Goal: Task Accomplishment & Management: Use online tool/utility

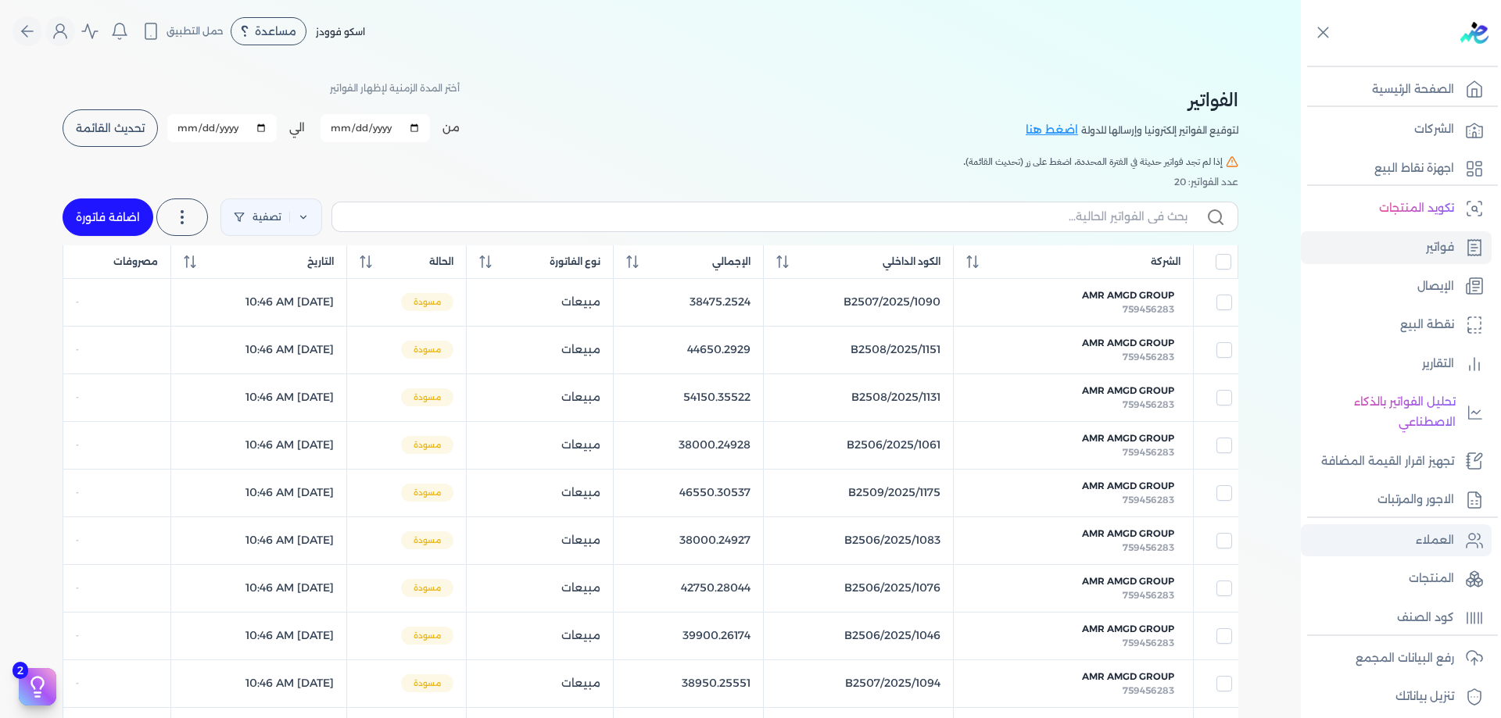
click at [1434, 531] on p "العملاء" at bounding box center [1434, 541] width 38 height 20
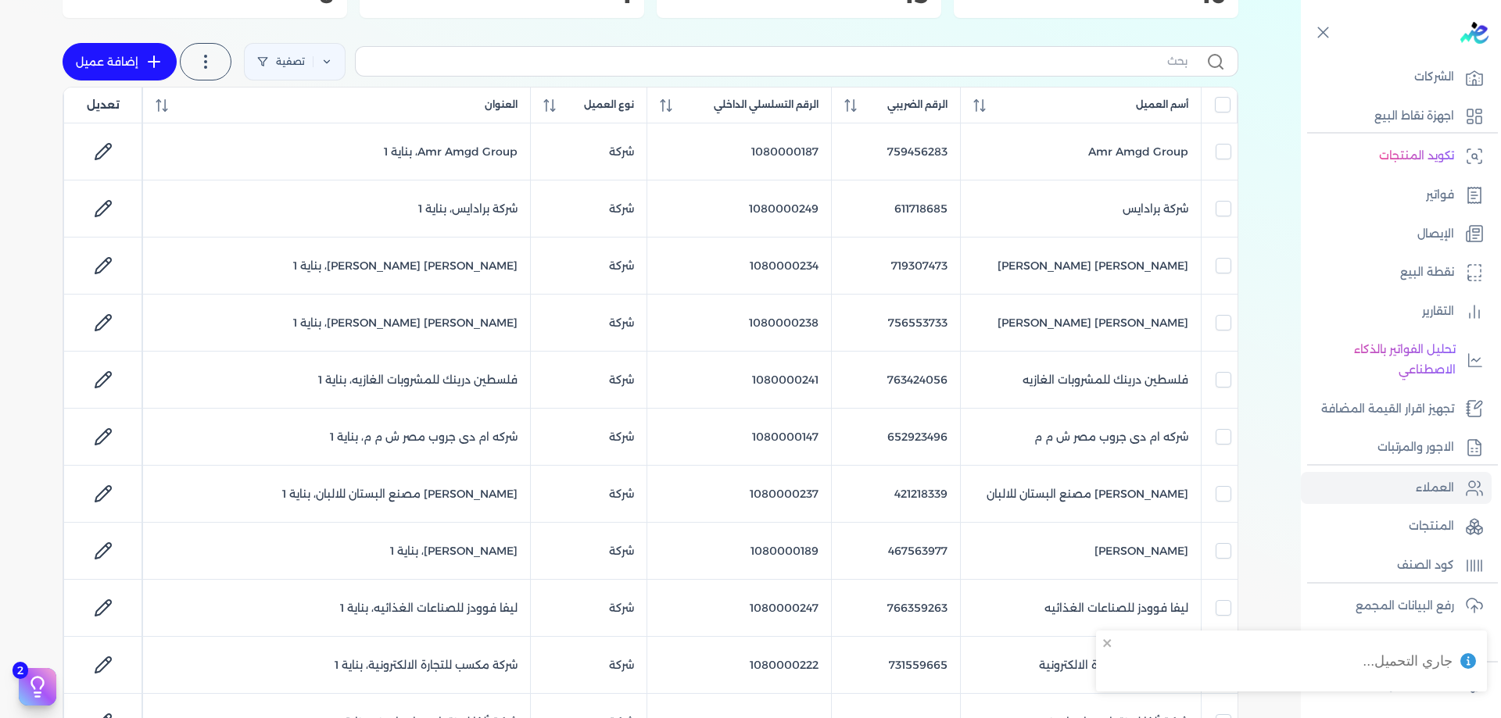
scroll to position [93, 0]
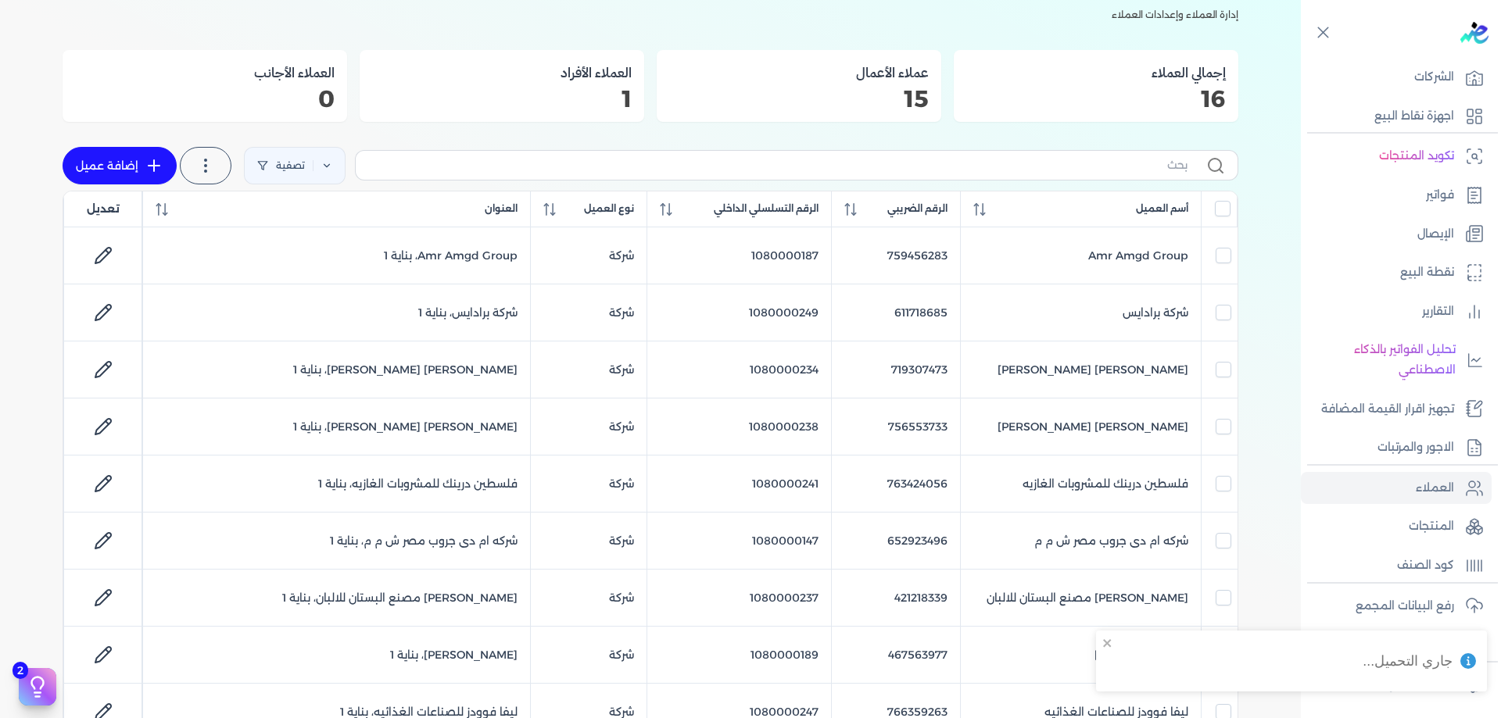
drag, startPoint x: 1071, startPoint y: 189, endPoint x: 1132, endPoint y: 31, distance: 169.5
click at [1127, 56] on div "إجمالي العملاء 16" at bounding box center [1095, 86] width 284 height 72
click at [1132, 31] on div "العملاء إدارة العملاء وإعدادات العملاء إجمالي العملاء 16 عملاء الأعمال 15 العمل…" at bounding box center [650, 578] width 1175 height 1216
click at [1166, 177] on label at bounding box center [796, 165] width 883 height 30
click at [1166, 173] on input "text" at bounding box center [777, 165] width 819 height 16
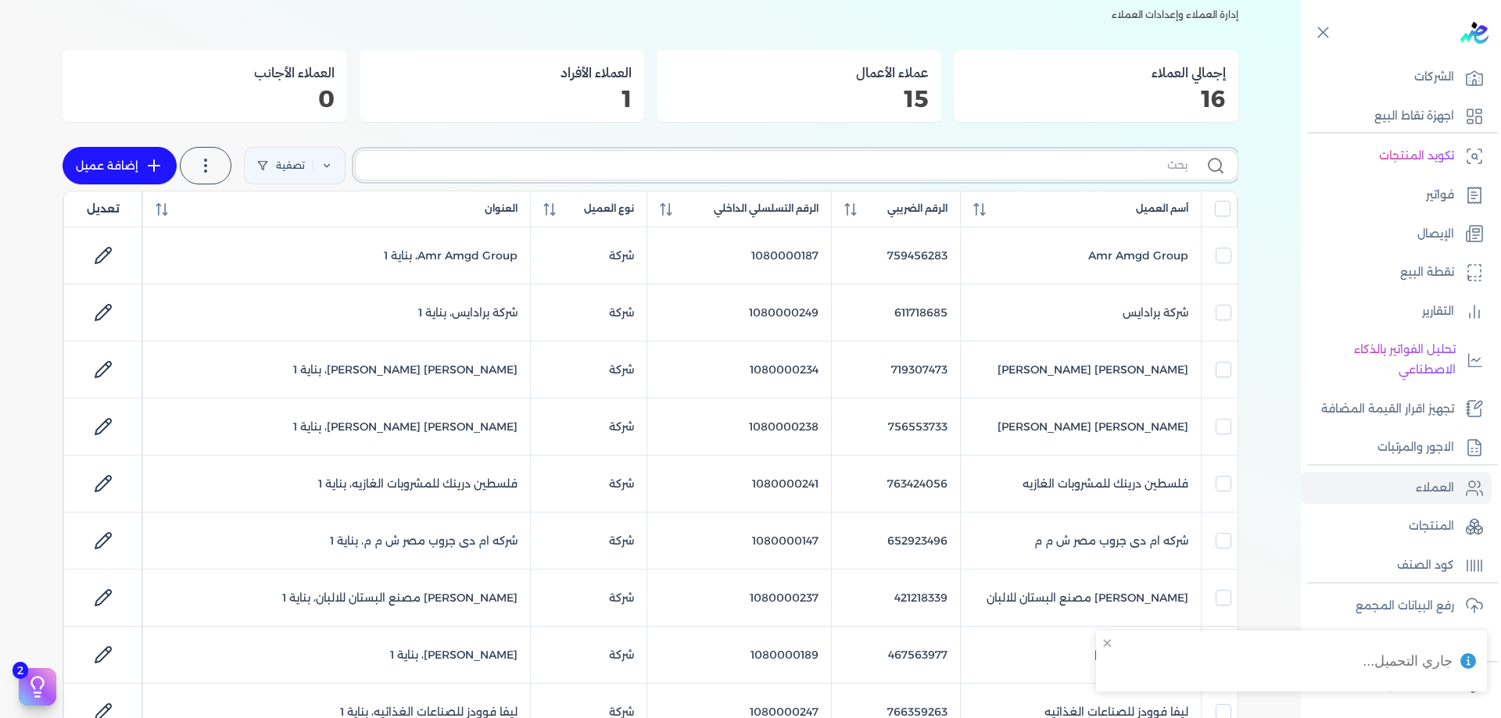
click at [1165, 169] on input "text" at bounding box center [777, 165] width 819 height 16
paste input "1080000236"
type input "1080000236"
checkbox input "false"
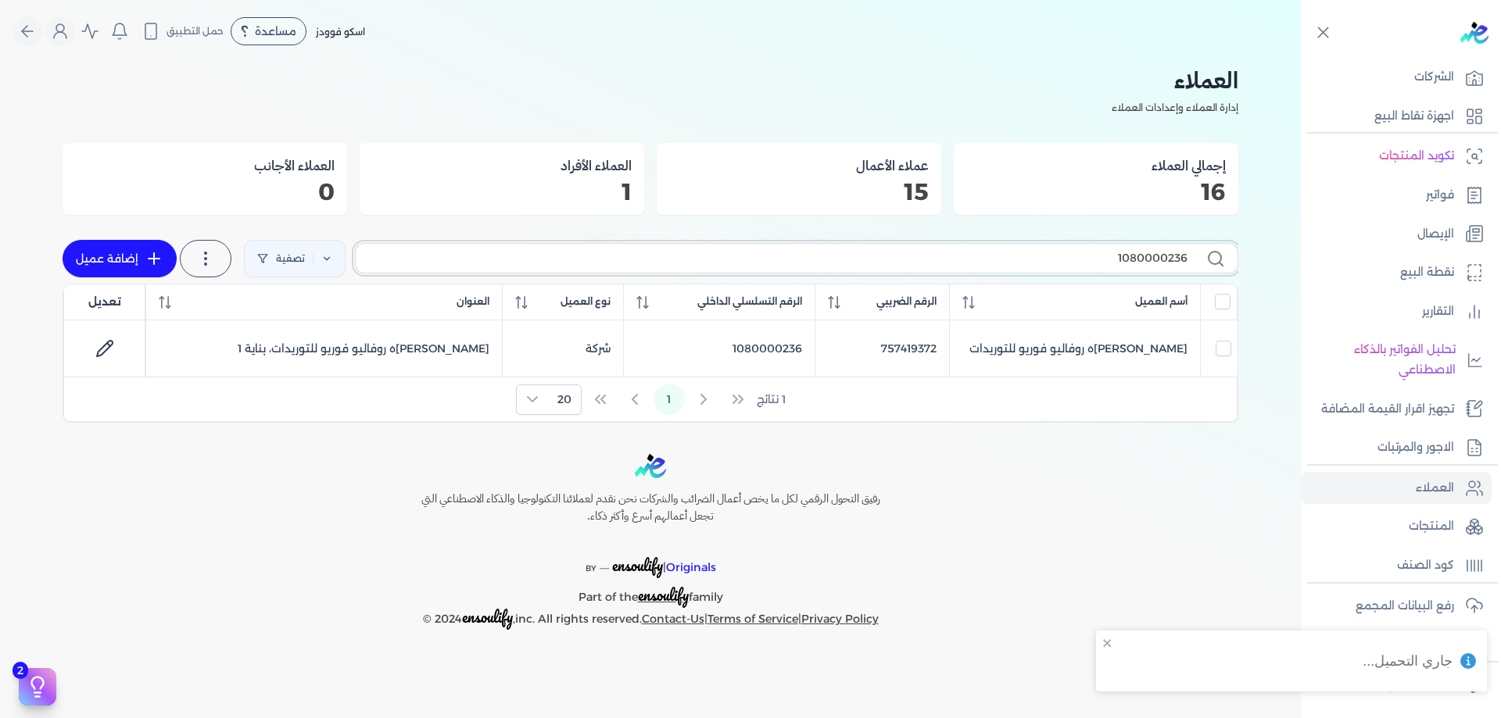
click at [1149, 266] on input "1080000236" at bounding box center [777, 258] width 819 height 16
click at [1149, 266] on input "text" at bounding box center [777, 258] width 819 height 16
checkbox input "false"
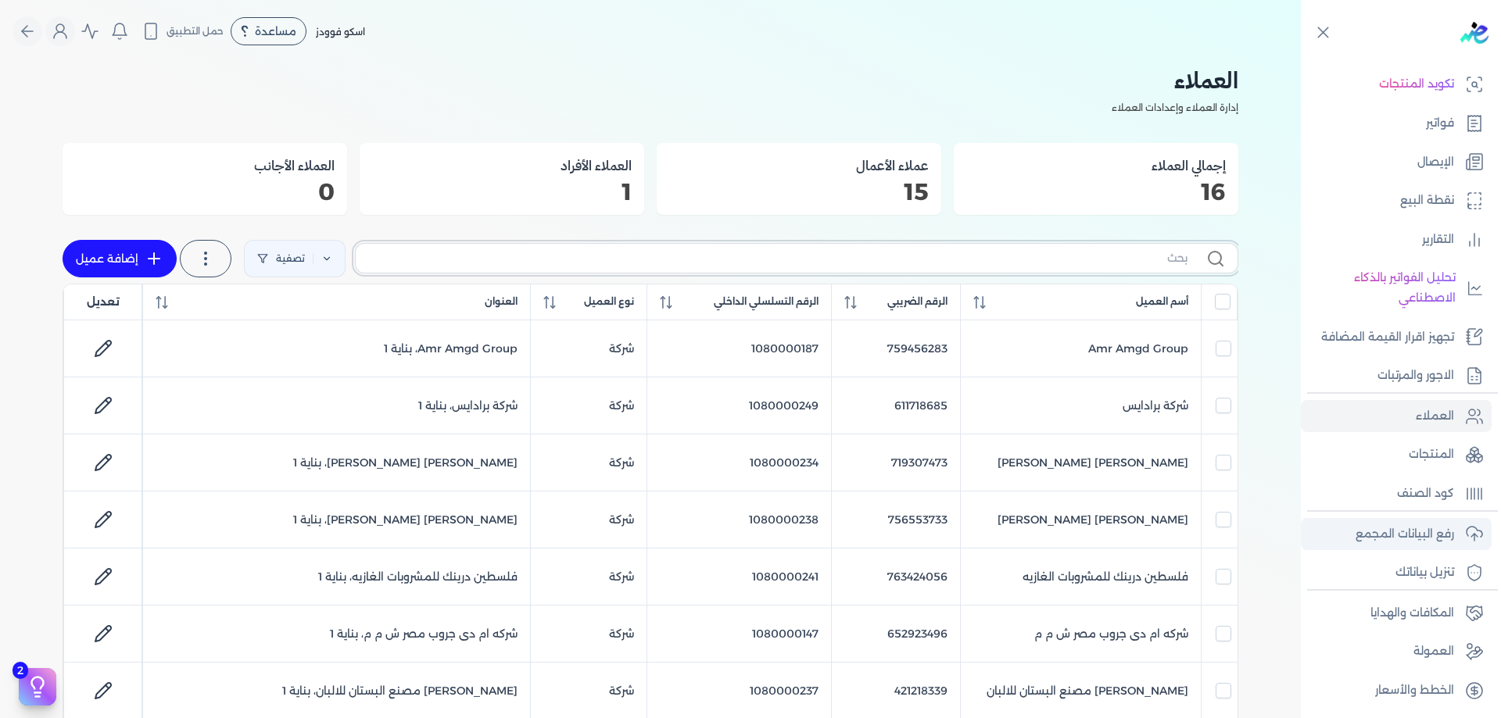
scroll to position [126, 0]
click at [1463, 535] on link "رفع البيانات المجمع" at bounding box center [1395, 533] width 191 height 33
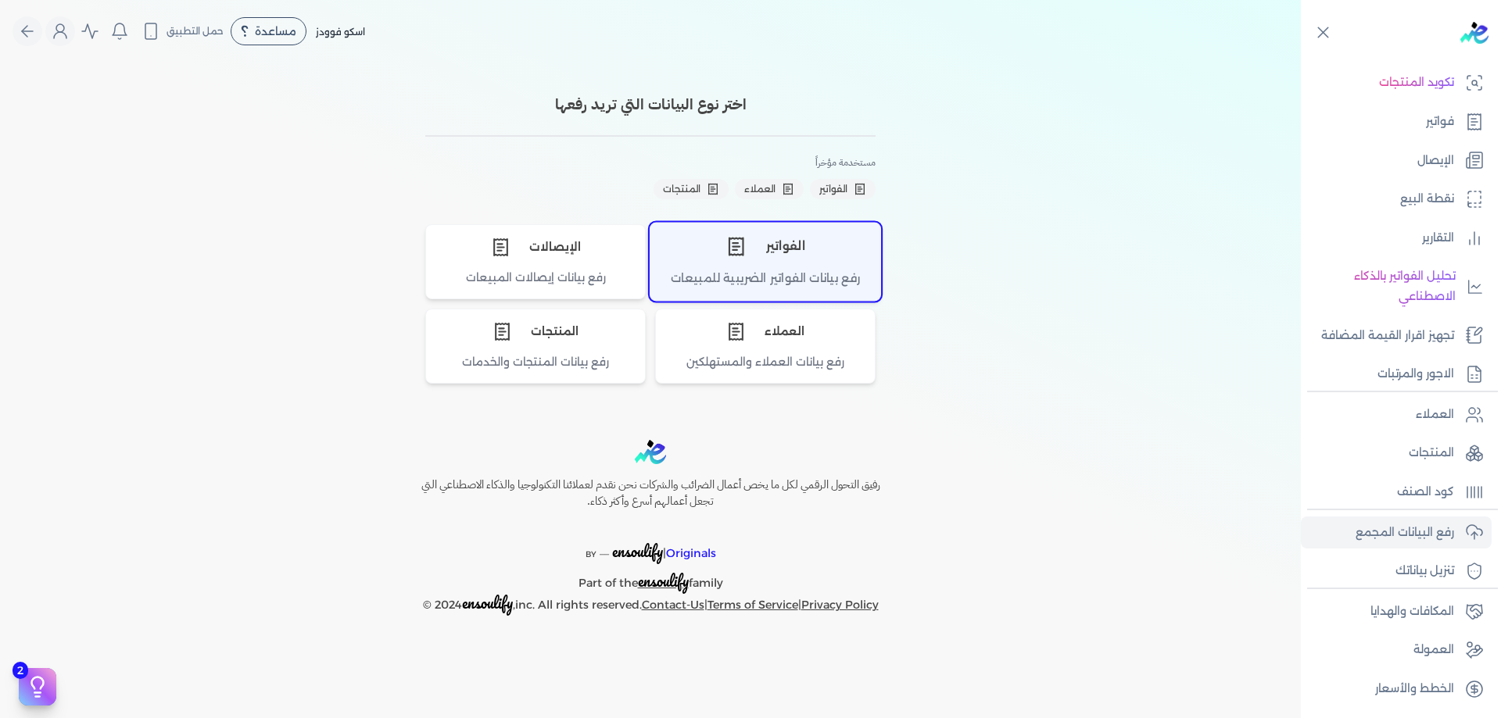
click at [768, 262] on div "الفواتير" at bounding box center [765, 246] width 230 height 47
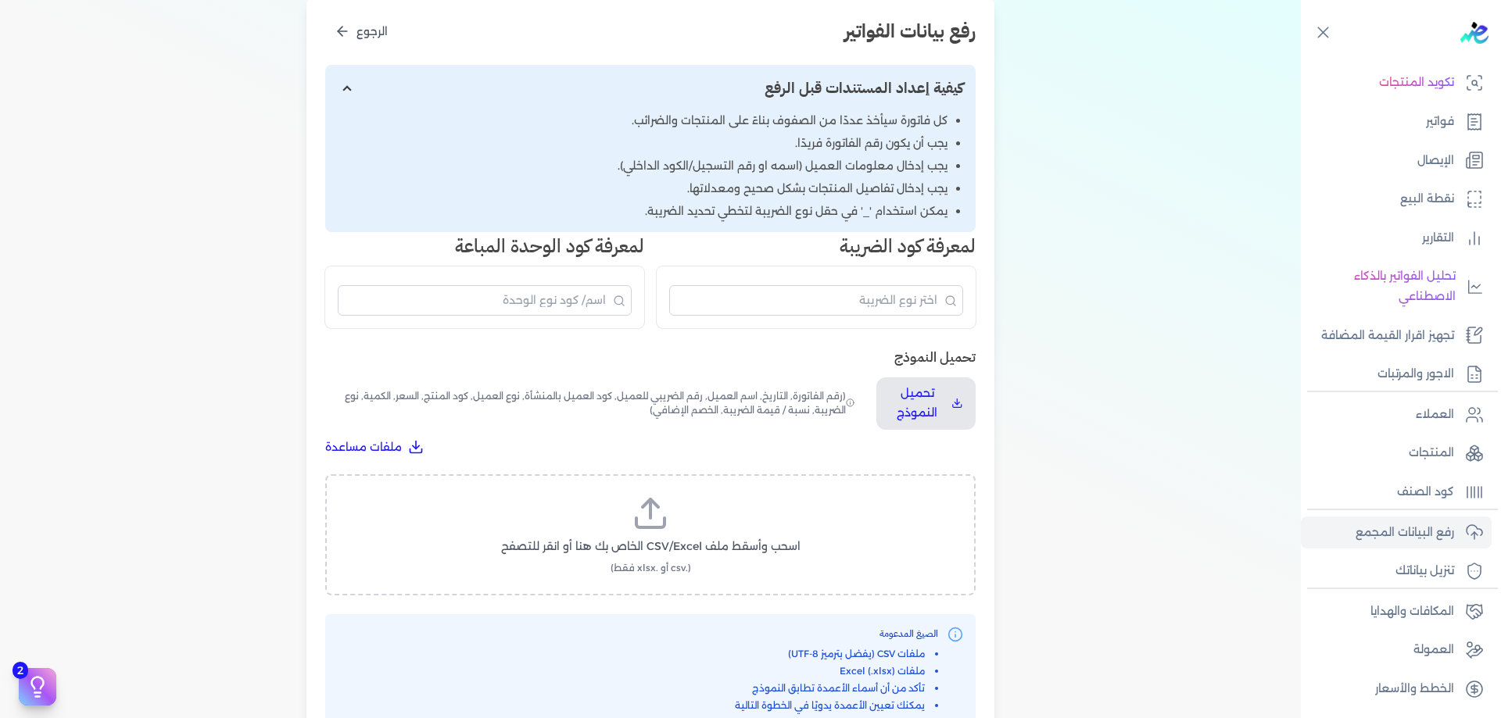
scroll to position [209, 0]
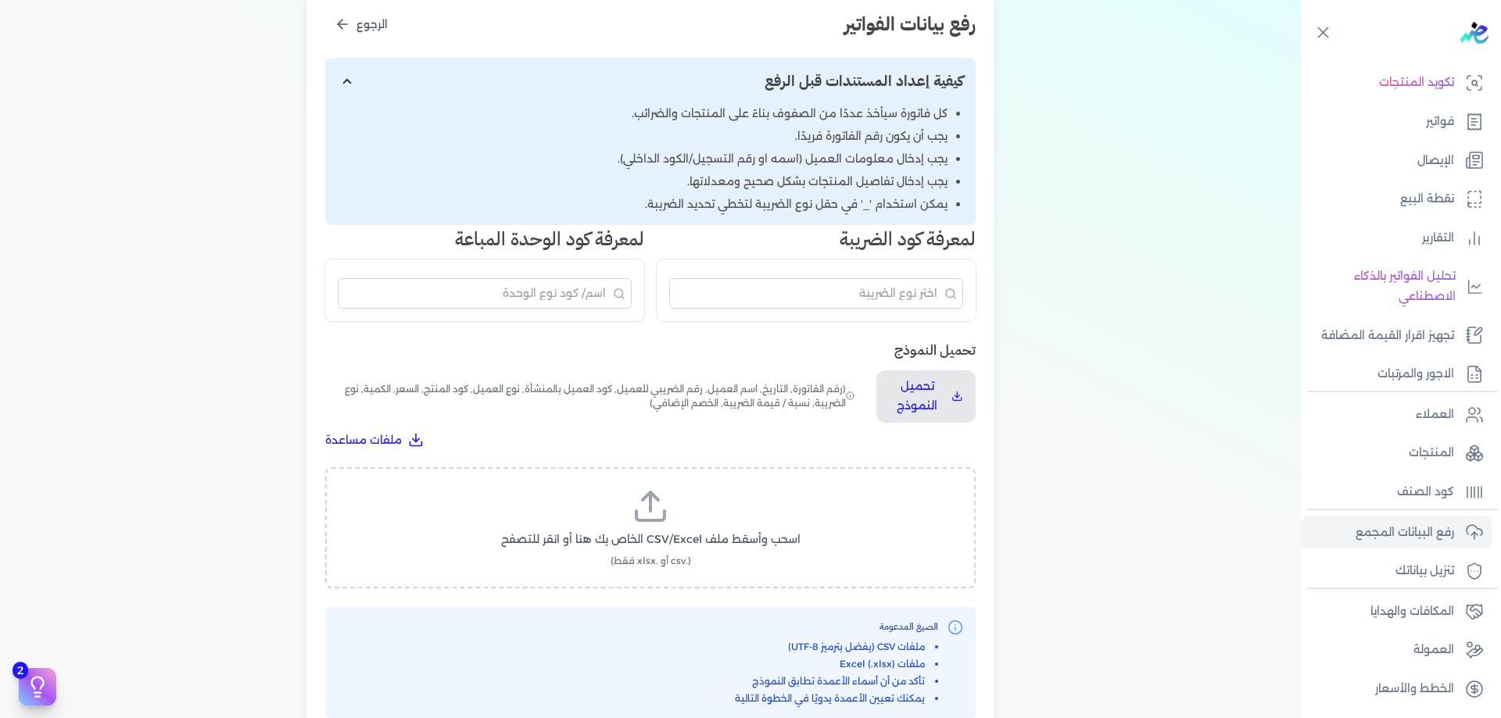
click at [731, 498] on label "اسحب وأسقط ملف CSV/Excel الخاص بك هنا أو انقر للتصفح (.csv أو .xlsx فقط)" at bounding box center [650, 528] width 610 height 80
click at [0, 0] on input "اسحب وأسقط ملف CSV/Excel الخاص بك هنا أو انقر للتصفح (.csv أو .xlsx فقط)" at bounding box center [0, 0] width 0 height 0
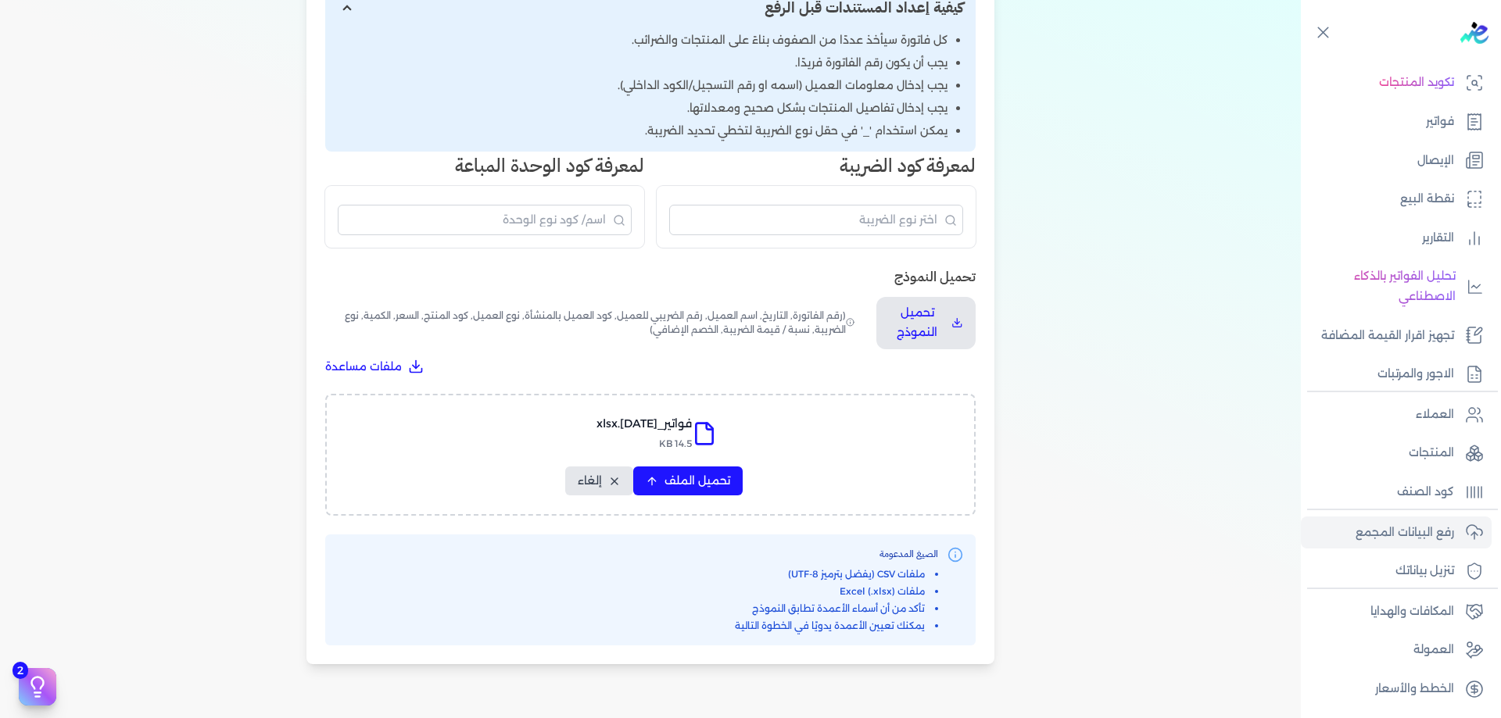
scroll to position [391, 0]
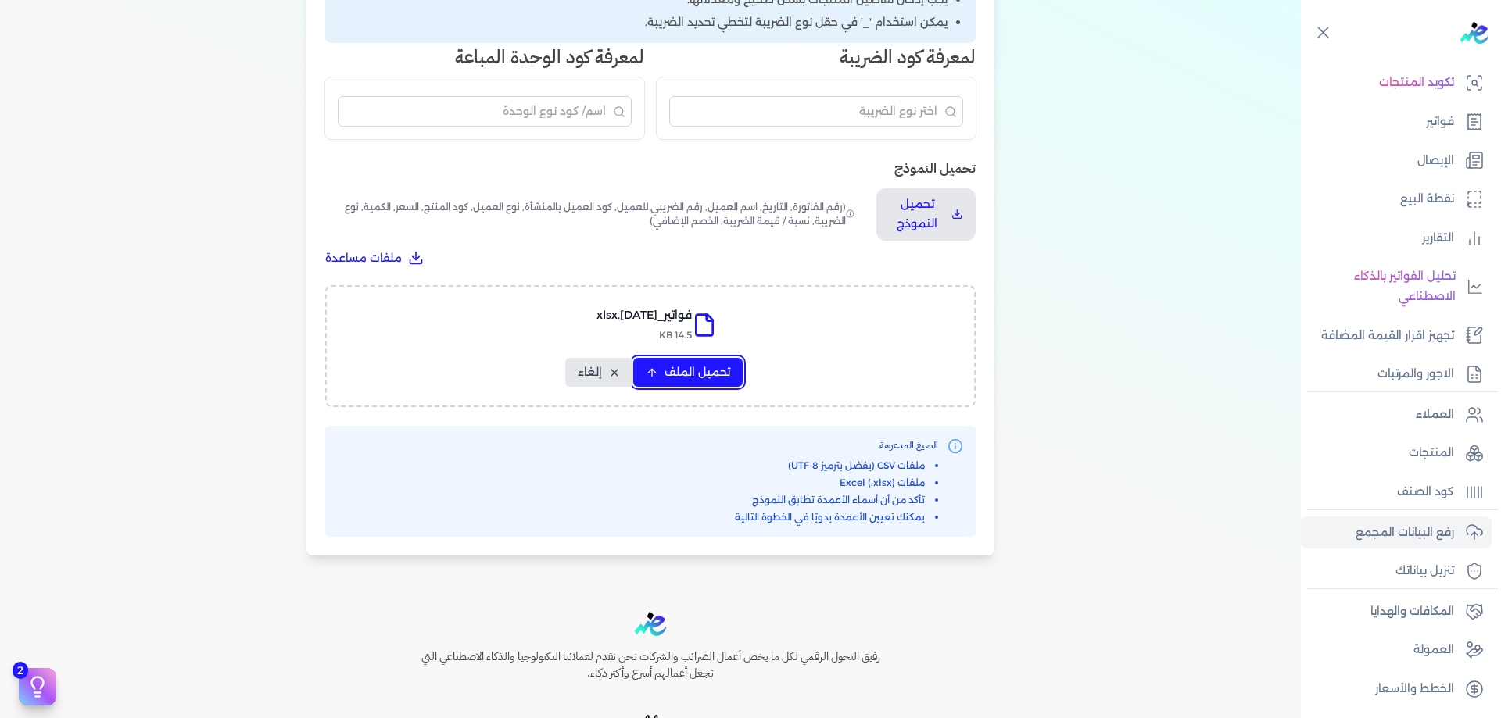
click at [706, 379] on span "تحميل الملف" at bounding box center [697, 372] width 66 height 16
select select "رقم الفاتورة"
select select "الرقم الضريبي"
select select "الرقم التسلسلي الداخلي"
select select "سيريال المنتج"
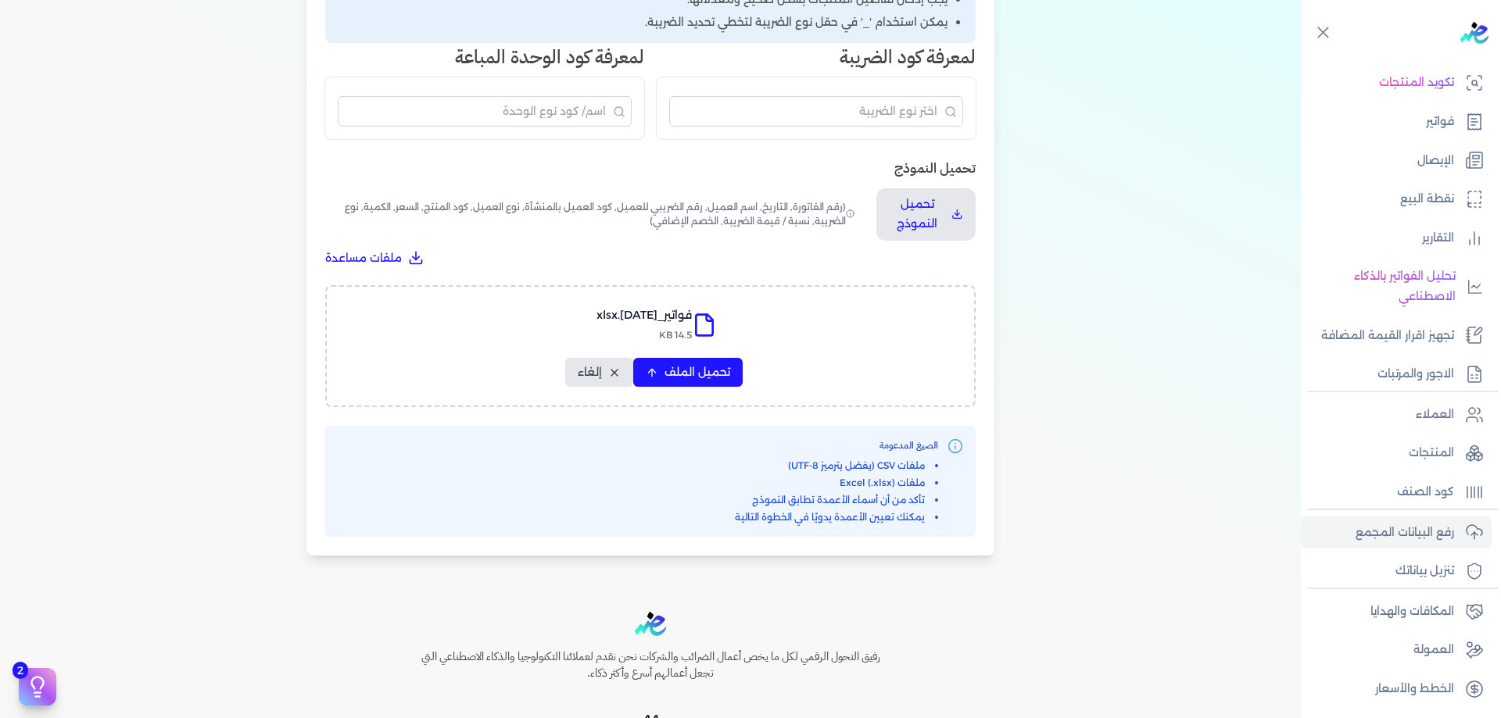
select select "السعر"
select select "الكمية"
select select "خصم"
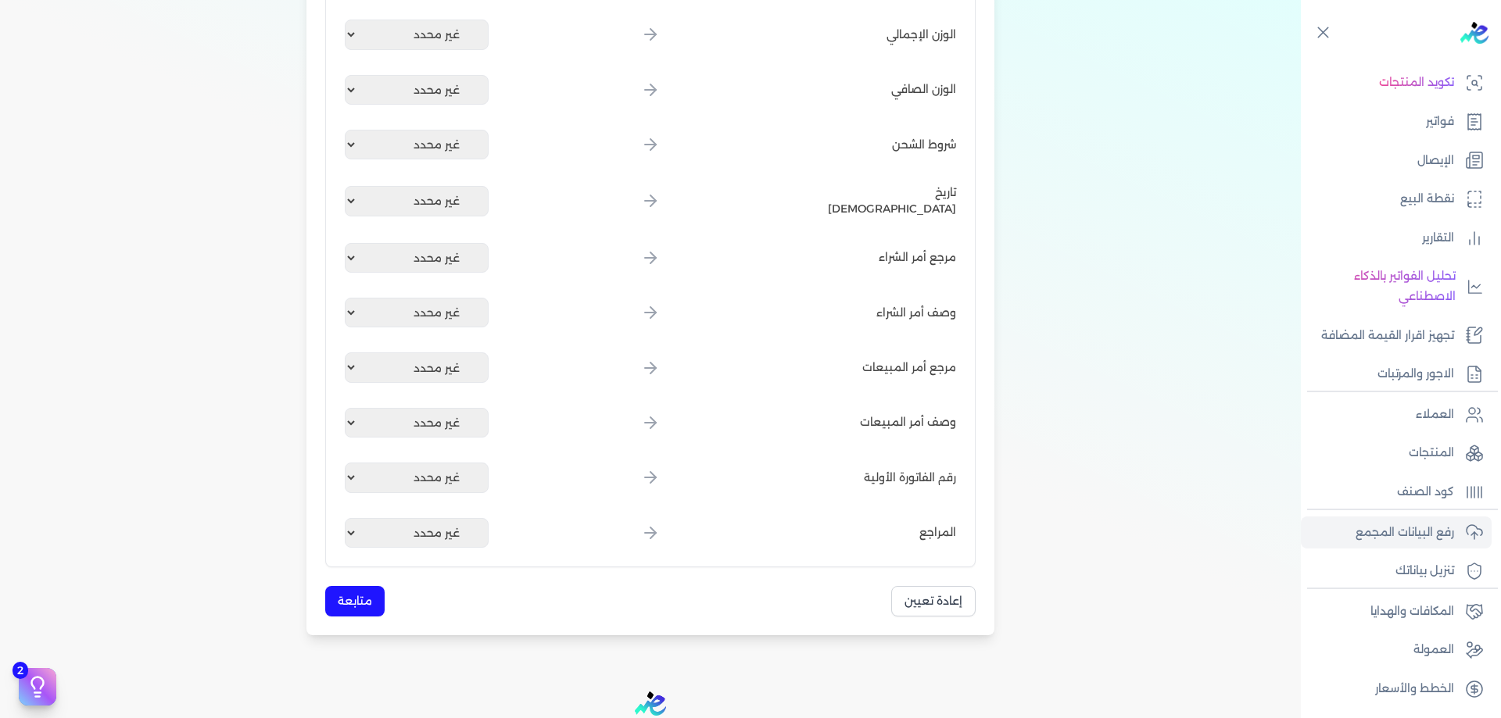
scroll to position [1904, 0]
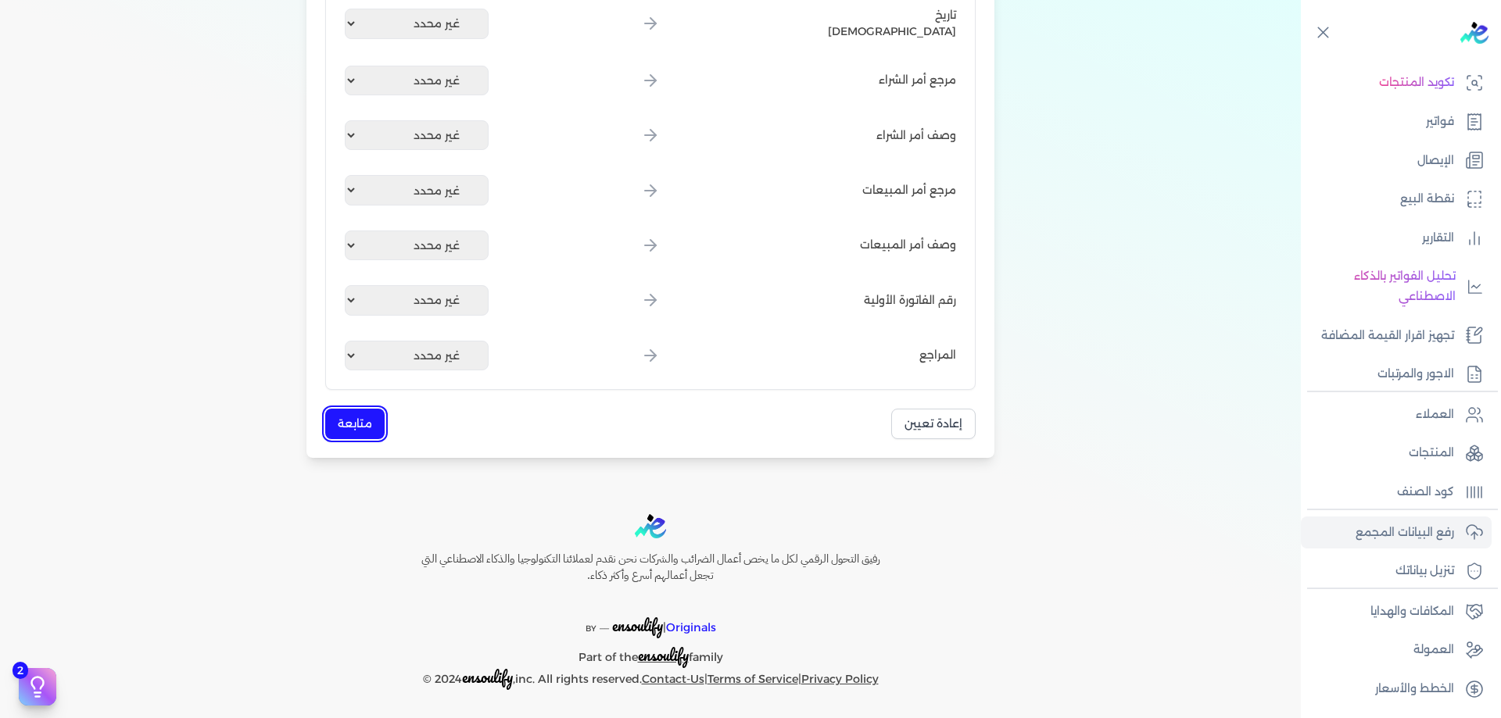
click at [355, 426] on button "متابعة" at bounding box center [354, 424] width 59 height 30
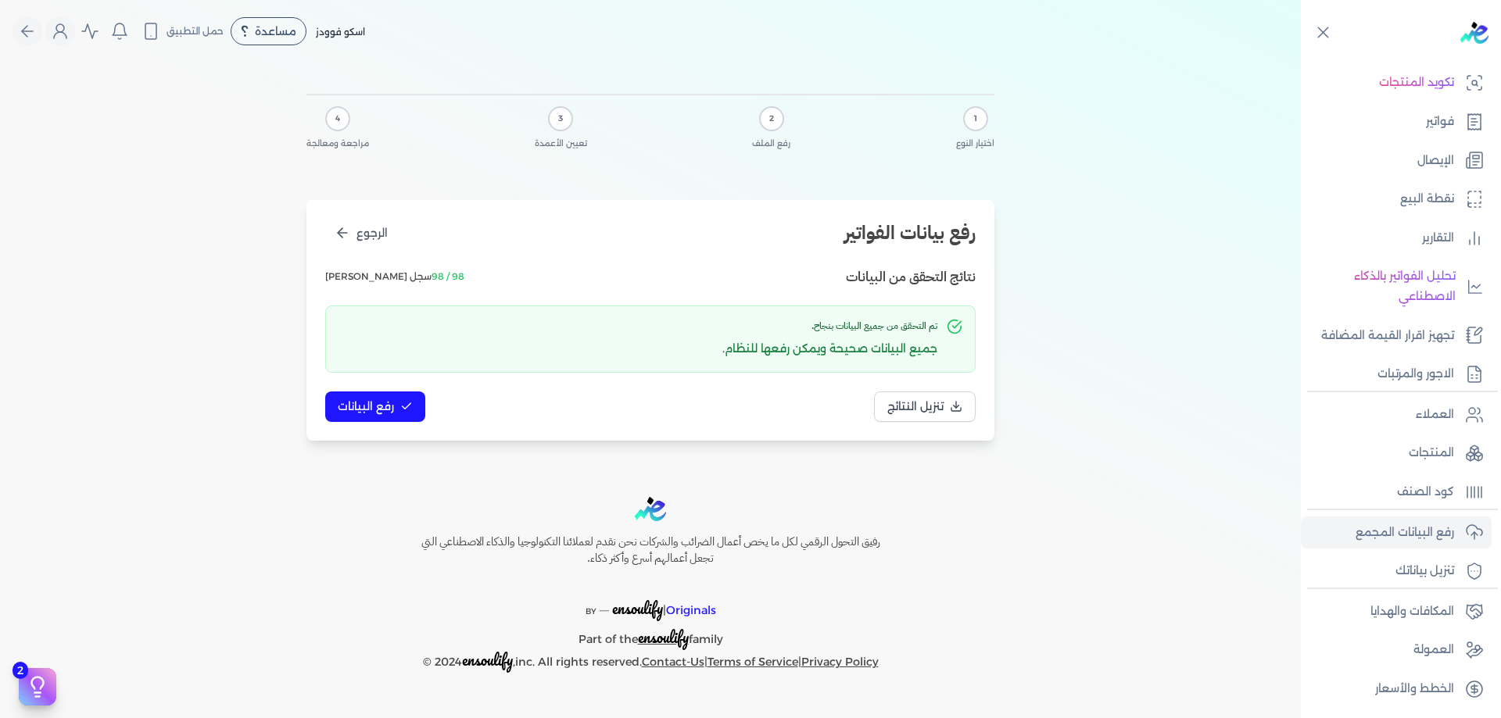
scroll to position [0, 0]
click at [366, 402] on span "رفع البيانات" at bounding box center [366, 407] width 56 height 16
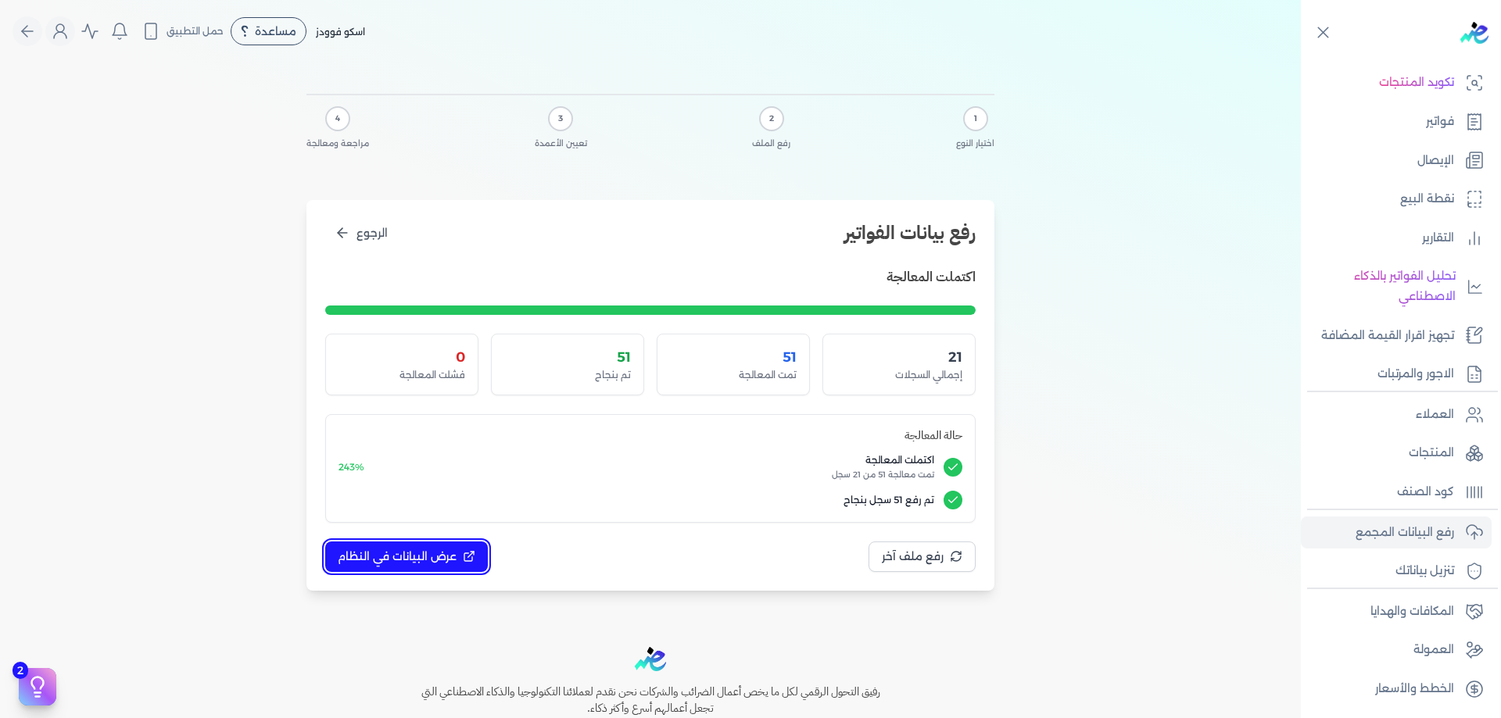
click at [438, 571] on button "عرض البيانات في النظام" at bounding box center [406, 557] width 163 height 30
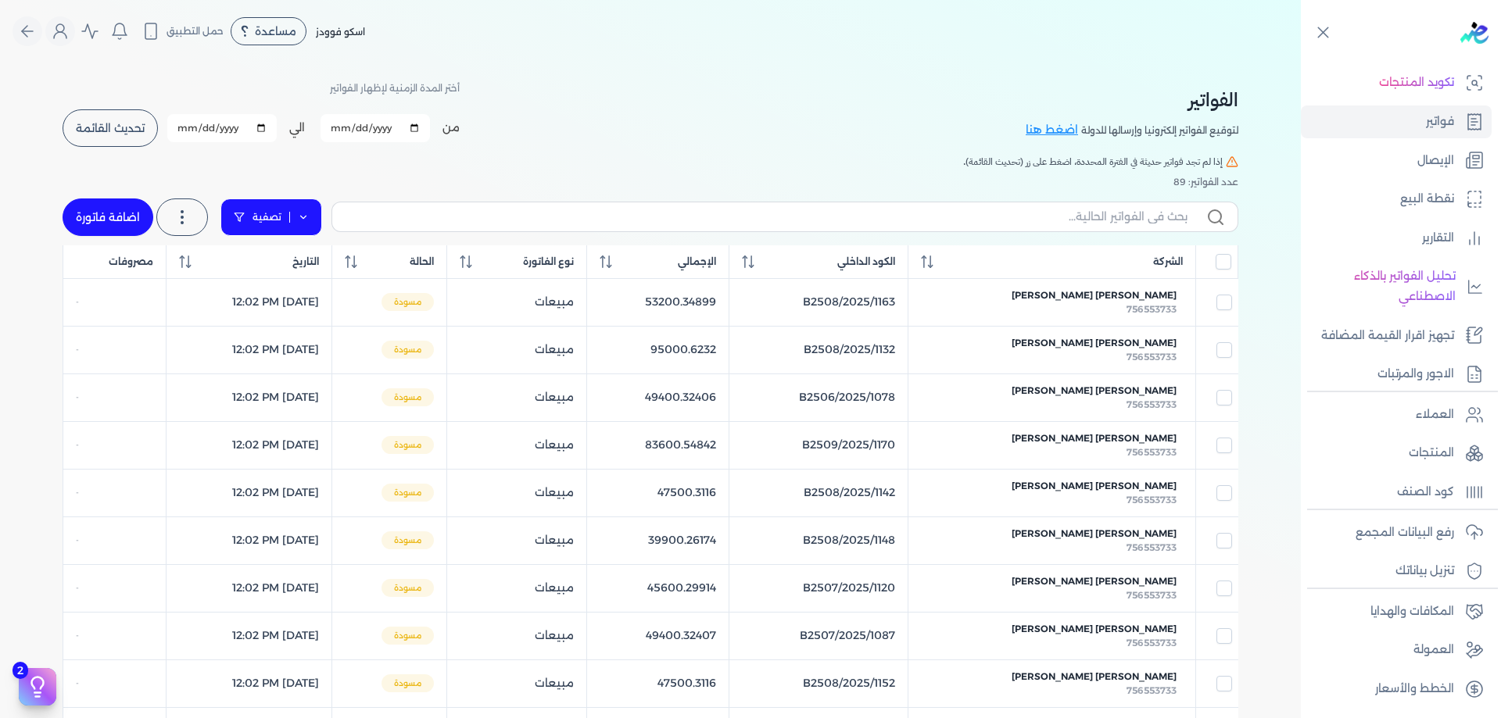
click at [299, 206] on link "تصفية" at bounding box center [271, 218] width 102 height 38
click at [287, 257] on button "اضافة تصفية" at bounding box center [281, 266] width 95 height 19
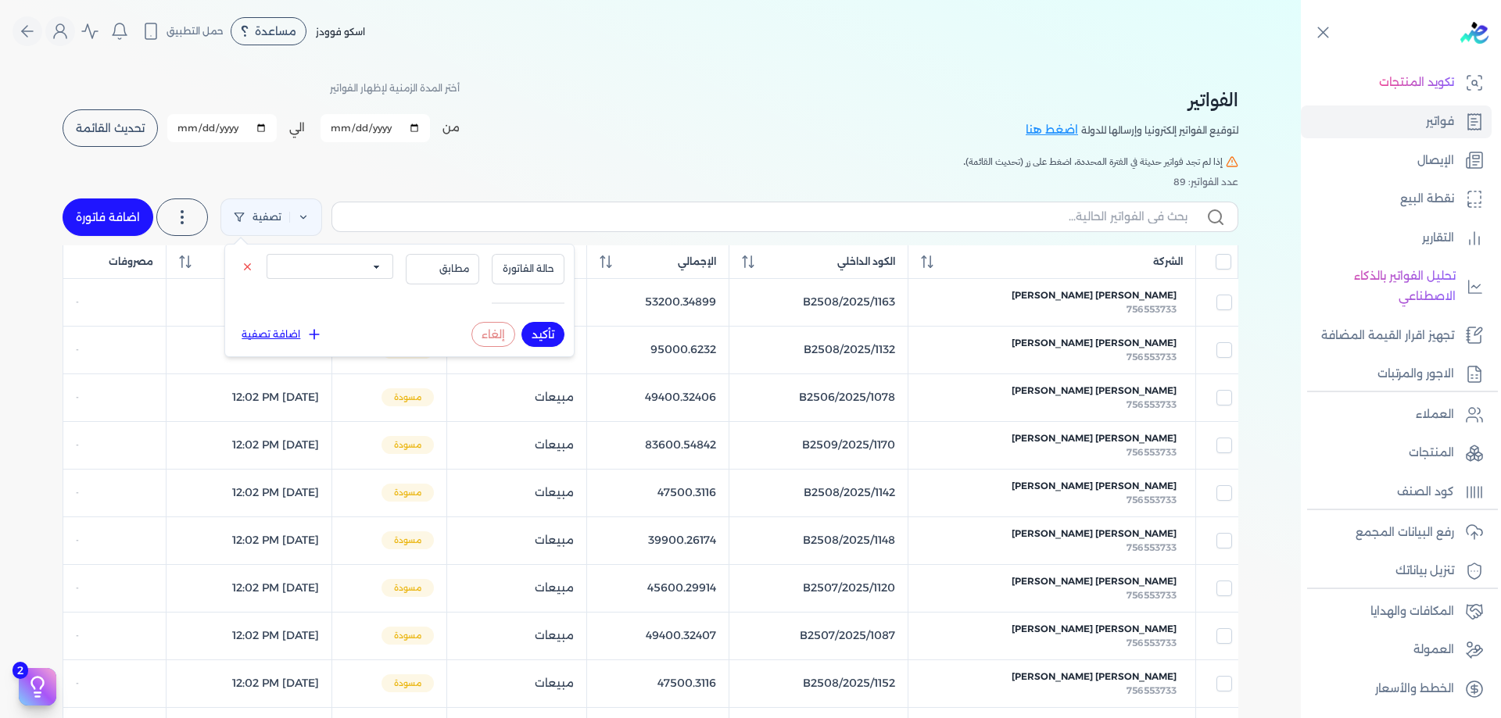
click at [337, 263] on select "الكل مقبولة غير مقبولة مسجلة ملغية مرفوضة مسودة" at bounding box center [330, 266] width 127 height 25
select select "draft"
click at [267, 254] on select "الكل مقبولة غير مقبولة مسجلة ملغية مرفوضة مسودة" at bounding box center [330, 266] width 127 height 25
click at [535, 343] on button "تأكيد" at bounding box center [542, 334] width 43 height 25
checkbox input "false"
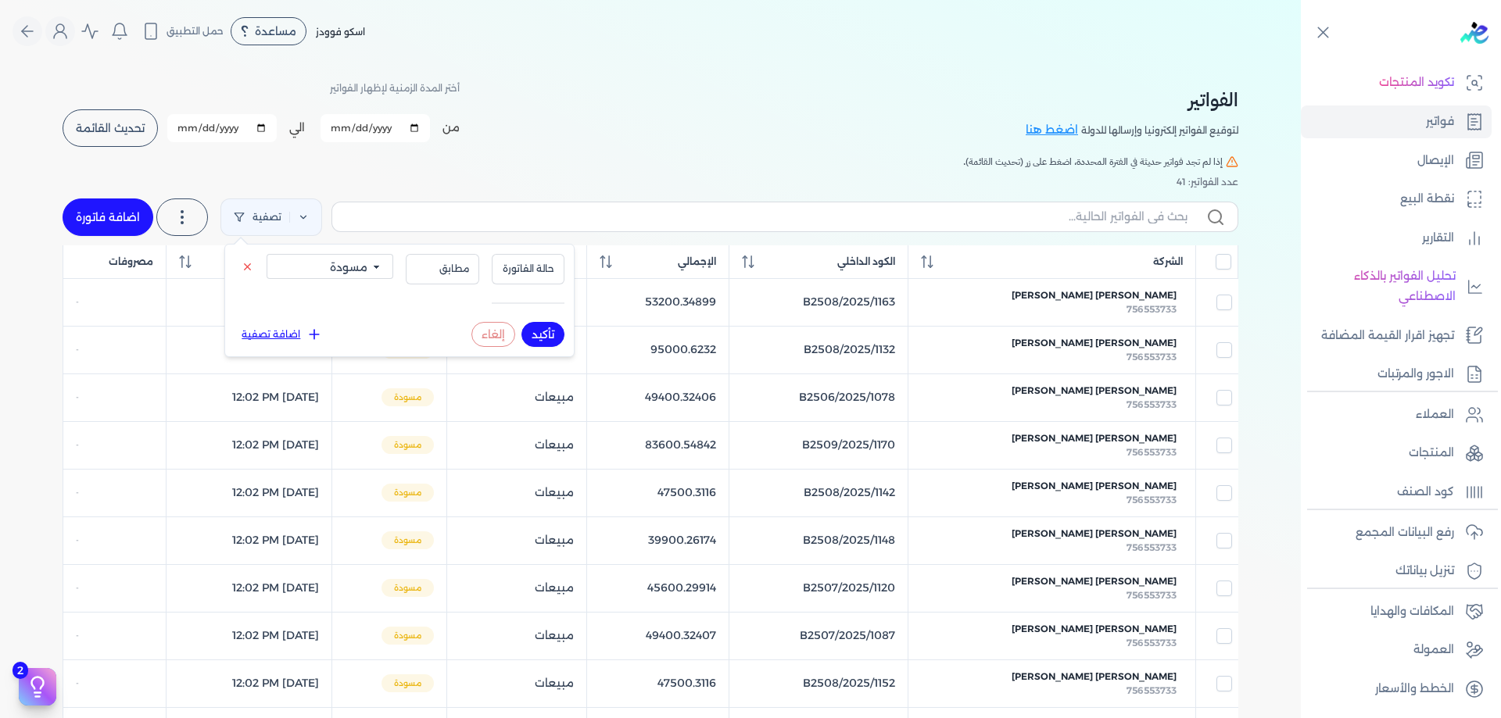
click at [544, 325] on button "تأكيد" at bounding box center [542, 334] width 43 height 25
click at [550, 334] on button "تأكيد" at bounding box center [542, 334] width 43 height 25
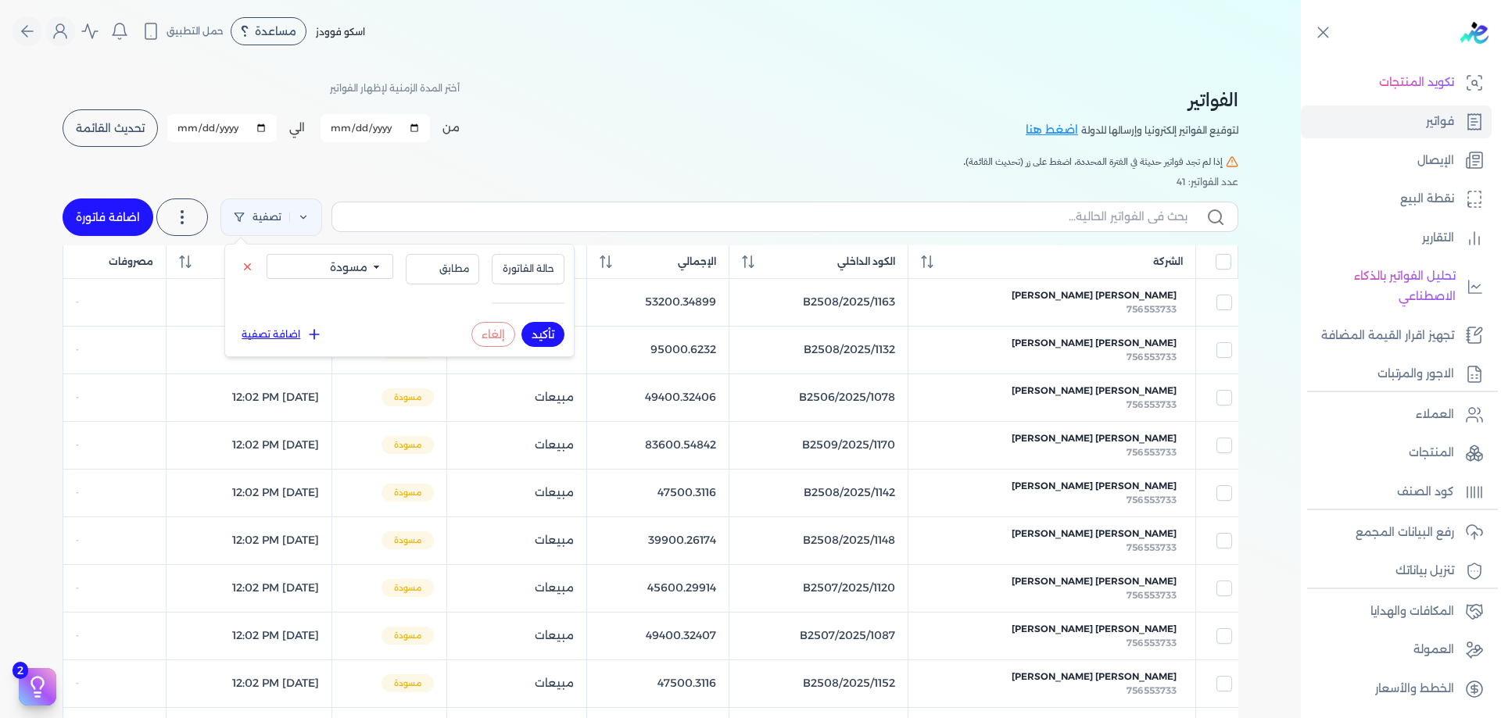
click at [550, 334] on button "تأكيد" at bounding box center [542, 334] width 43 height 25
click at [555, 166] on h5 "إذا لم تجد فواتير حديثة في الفترة المحددة، اضغط على زر (تحديث القائمة)." at bounding box center [650, 162] width 1175 height 14
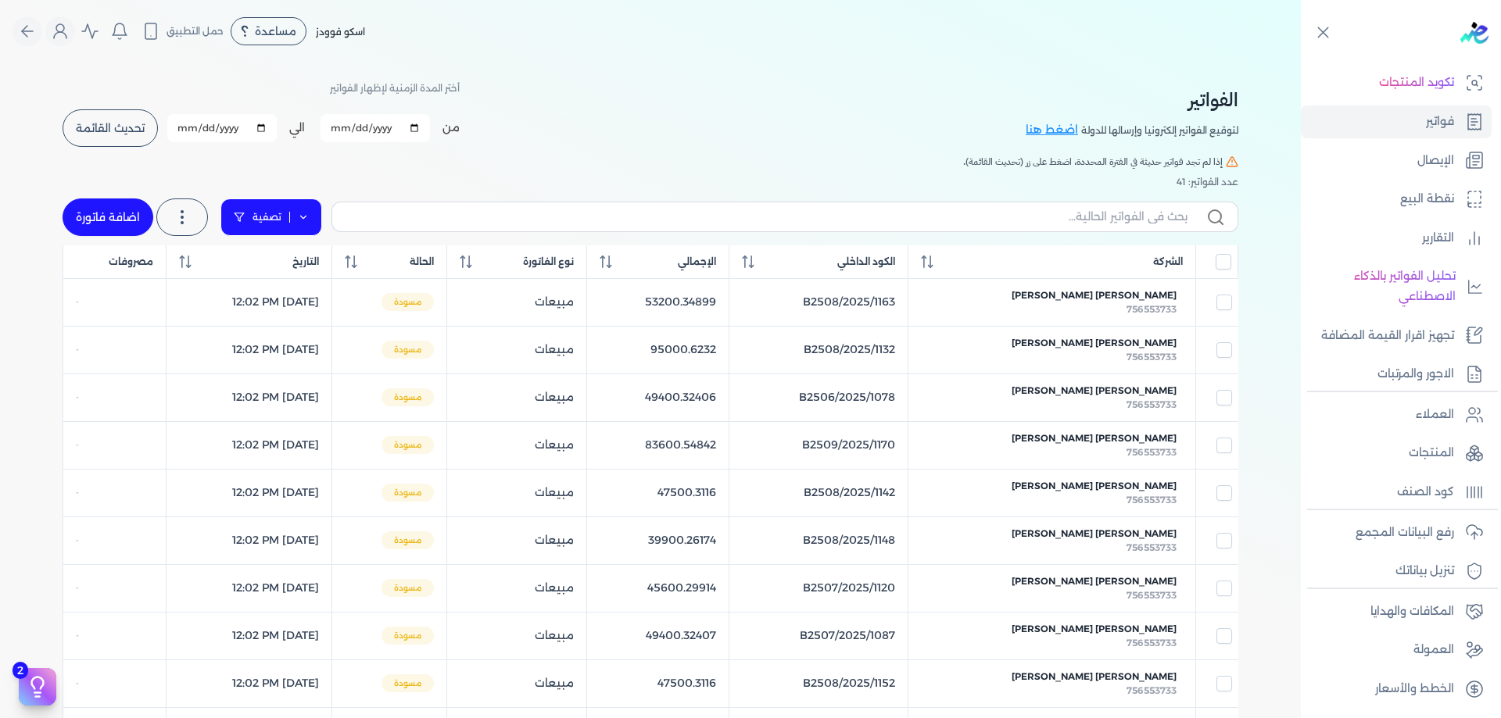
click at [299, 217] on icon at bounding box center [303, 217] width 11 height 11
select select "draft"
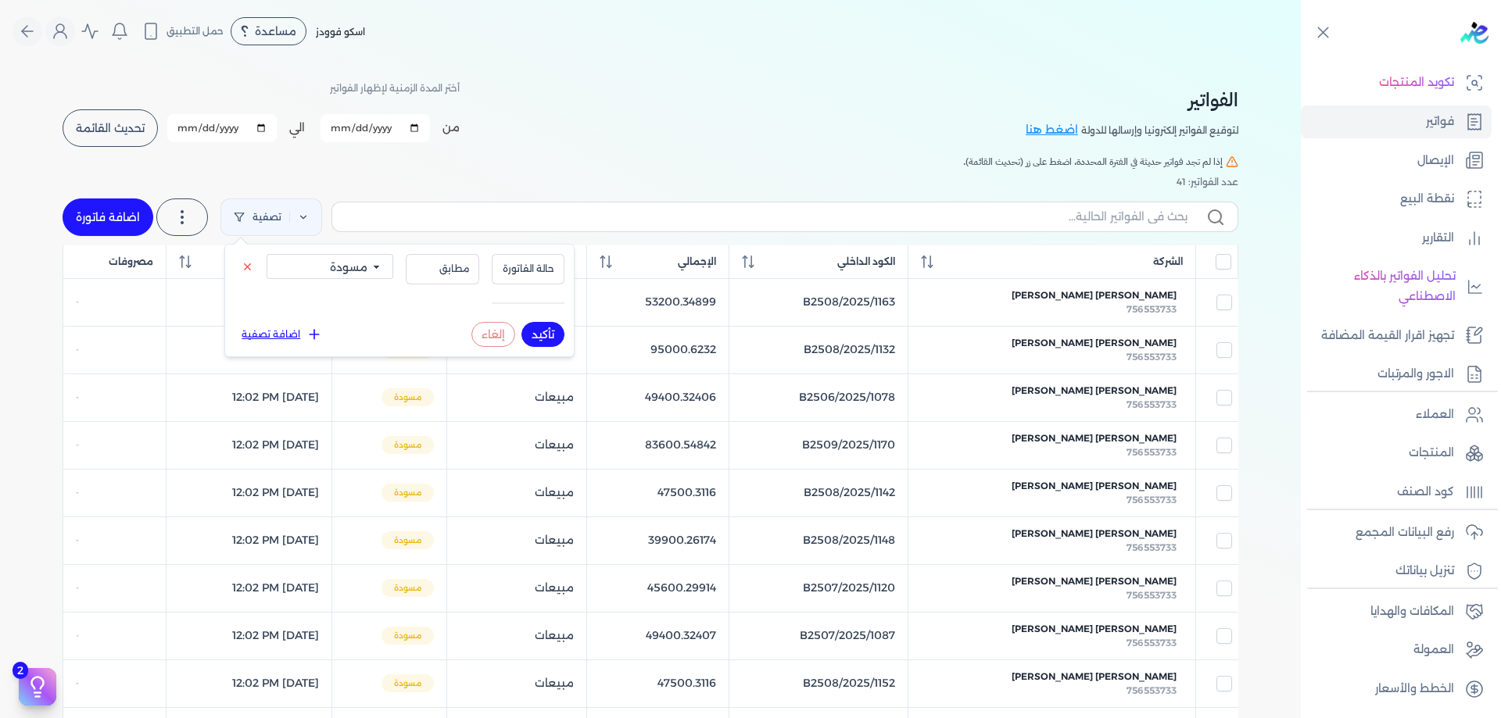
click at [547, 333] on button "تأكيد" at bounding box center [542, 334] width 43 height 25
click at [45, 281] on div "الفواتير لتوقيع الفواتير إلكترونيا وإرسالها للدولة اضغط هنا أختر المدة الزمنية …" at bounding box center [650, 670] width 1300 height 1214
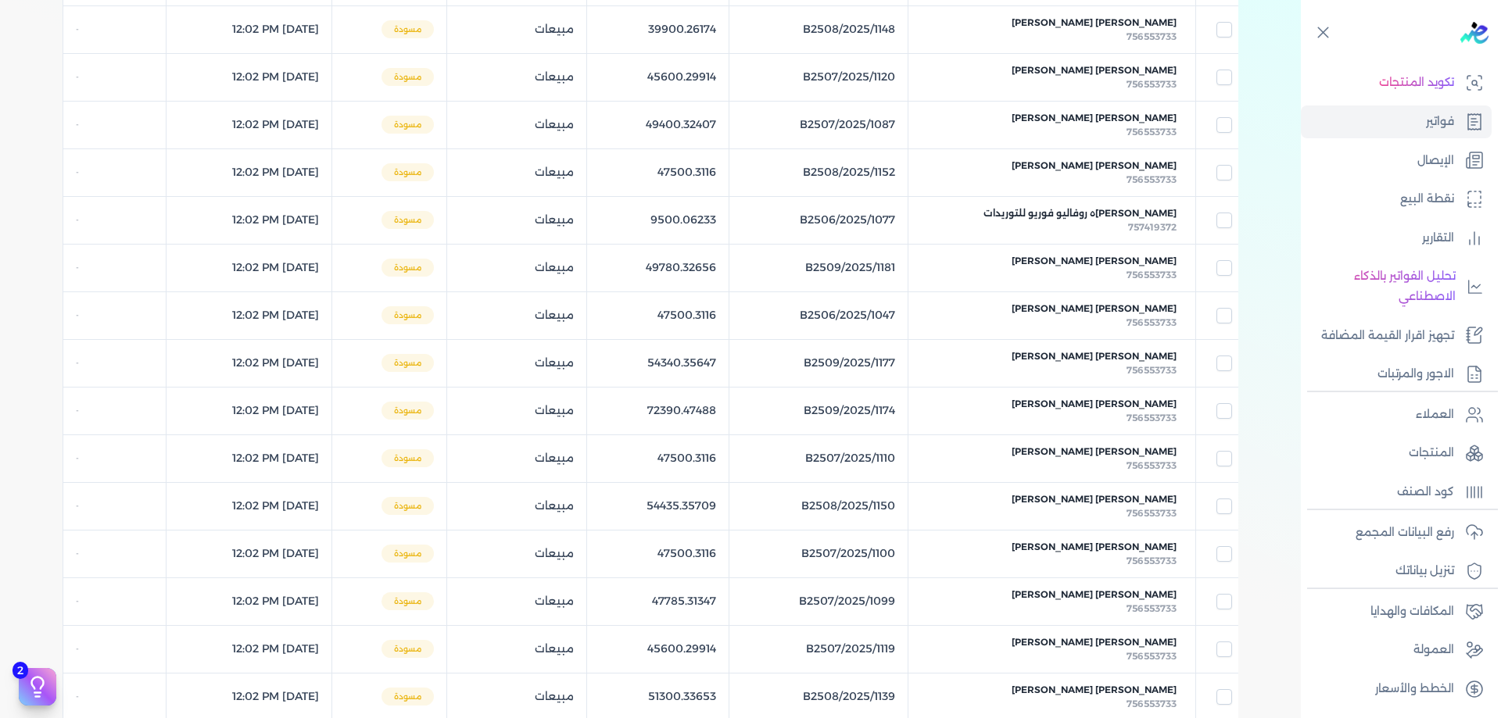
scroll to position [796, 0]
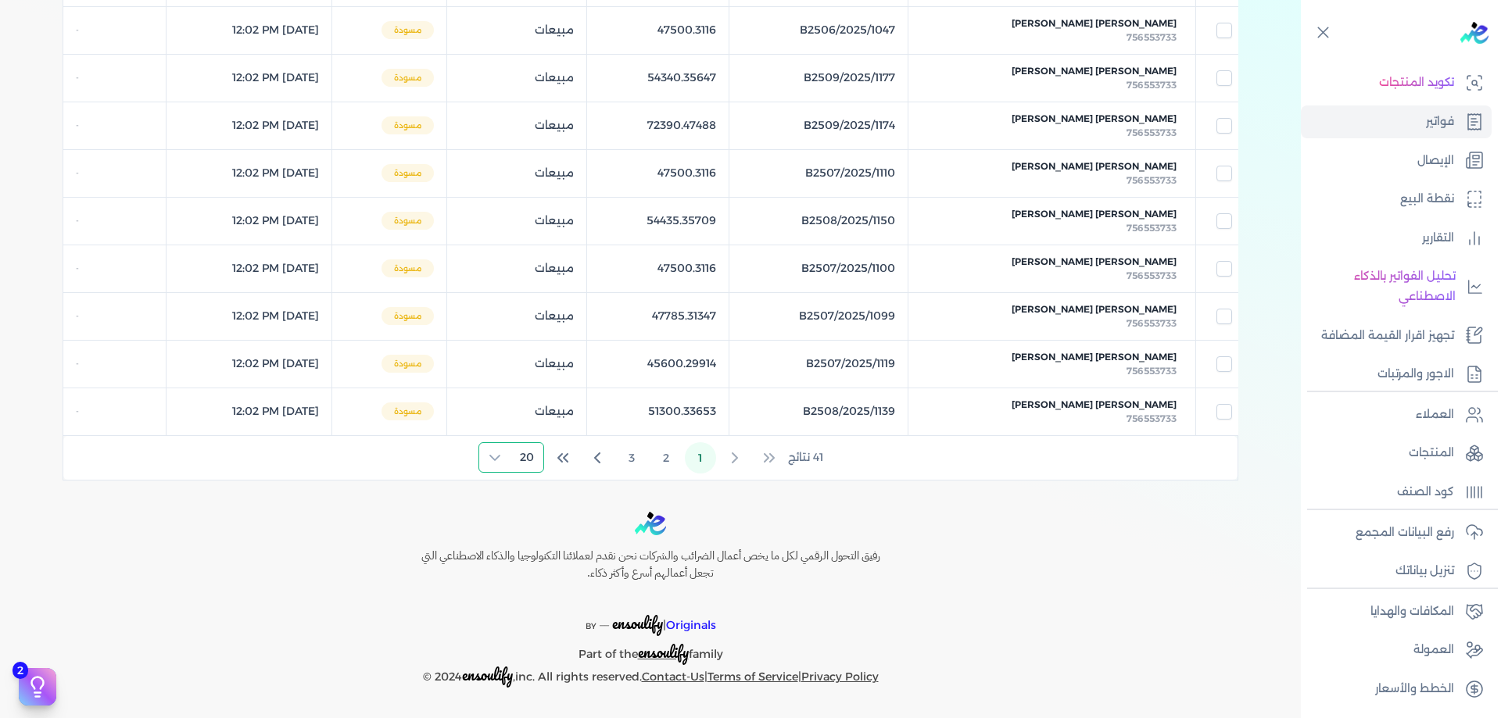
click at [512, 472] on span "20" at bounding box center [526, 457] width 33 height 29
click at [524, 557] on span "100" at bounding box center [523, 554] width 20 height 16
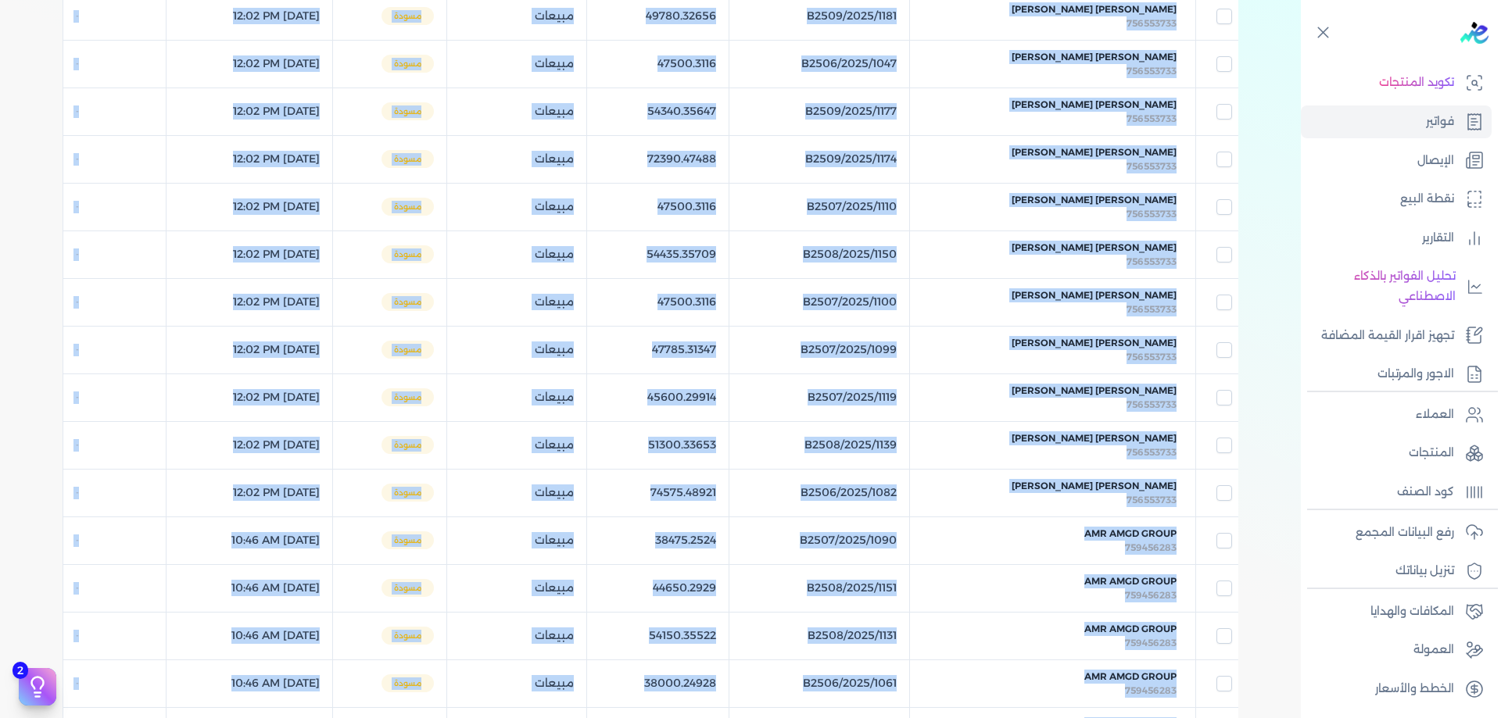
scroll to position [0, 0]
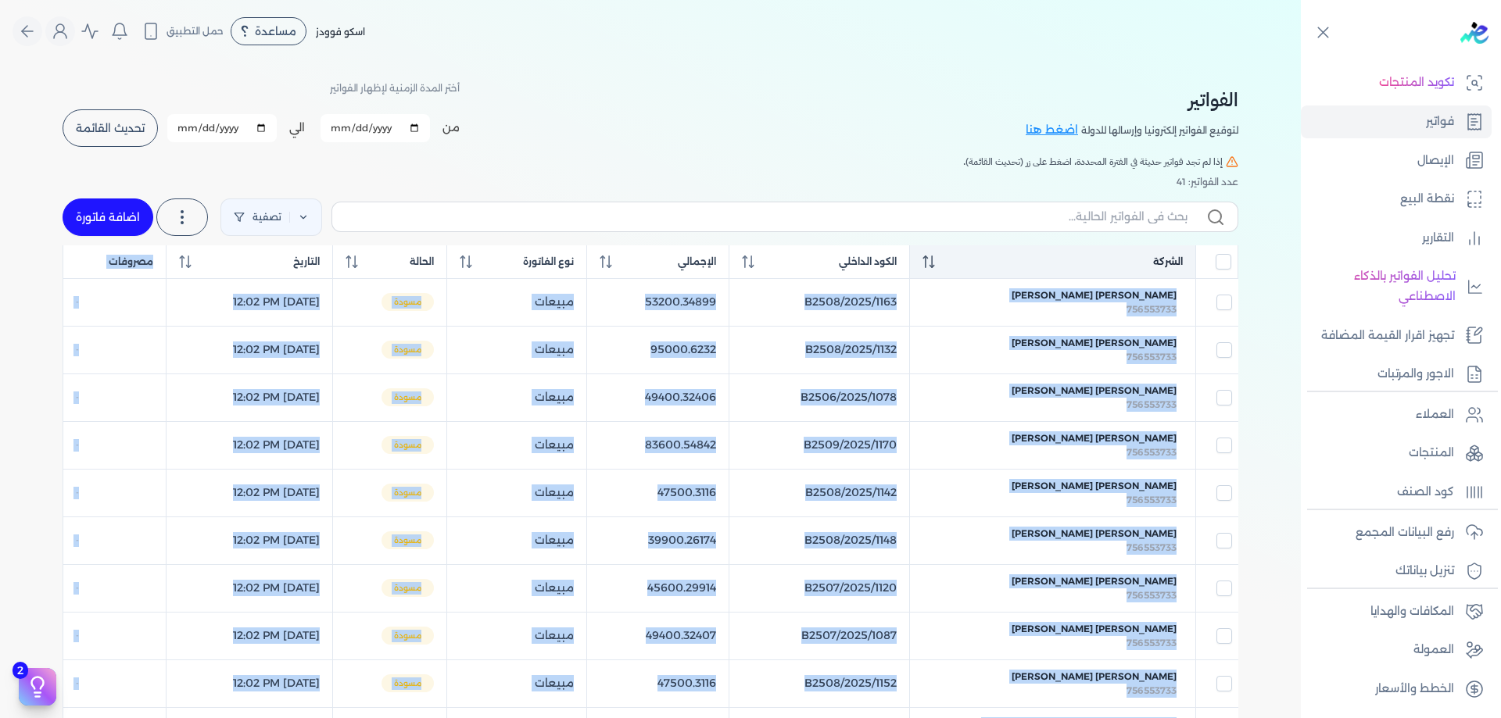
drag, startPoint x: 1229, startPoint y: 446, endPoint x: 1108, endPoint y: 254, distance: 227.2
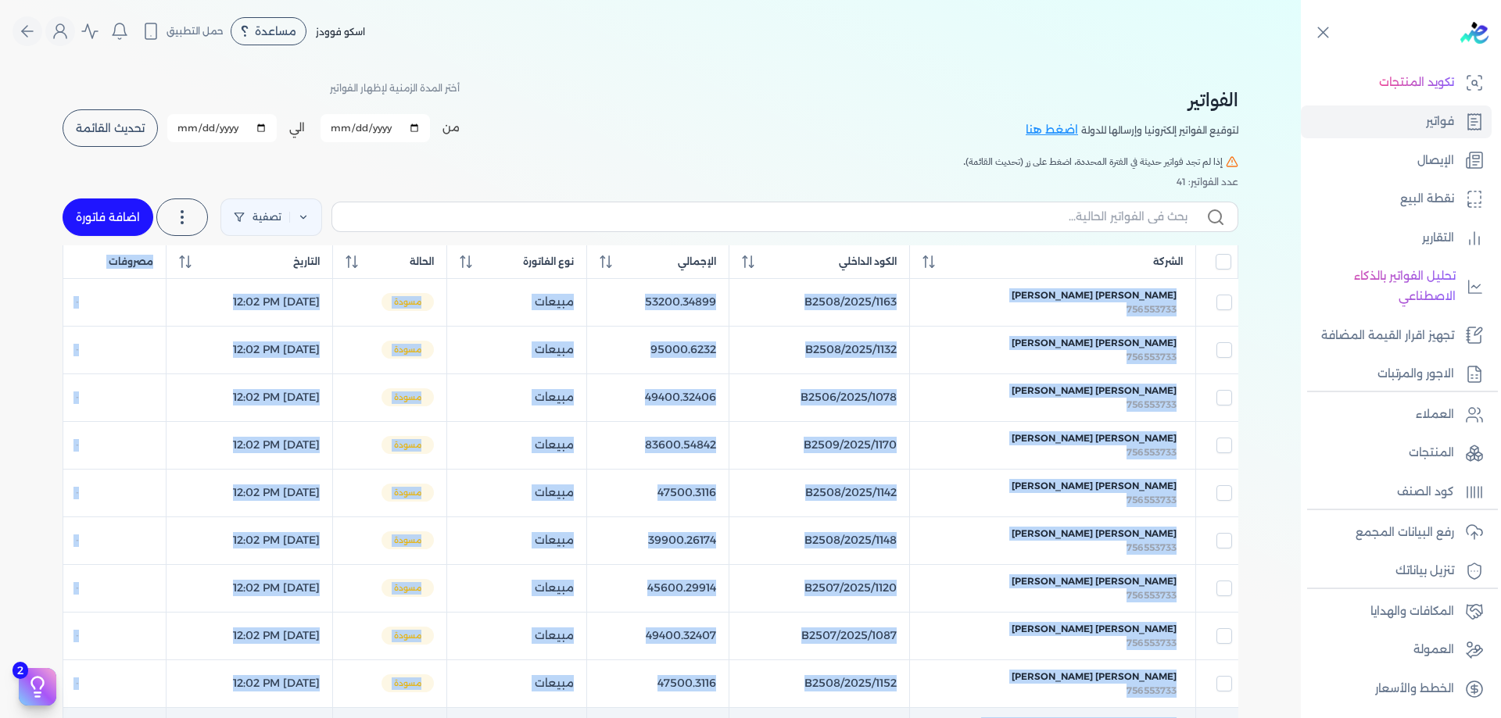
copy div "مصروفات عبد الخالق محمد عبدالخالق 756553733 B2508/2025/1163 53200.34899 مبيعات …"
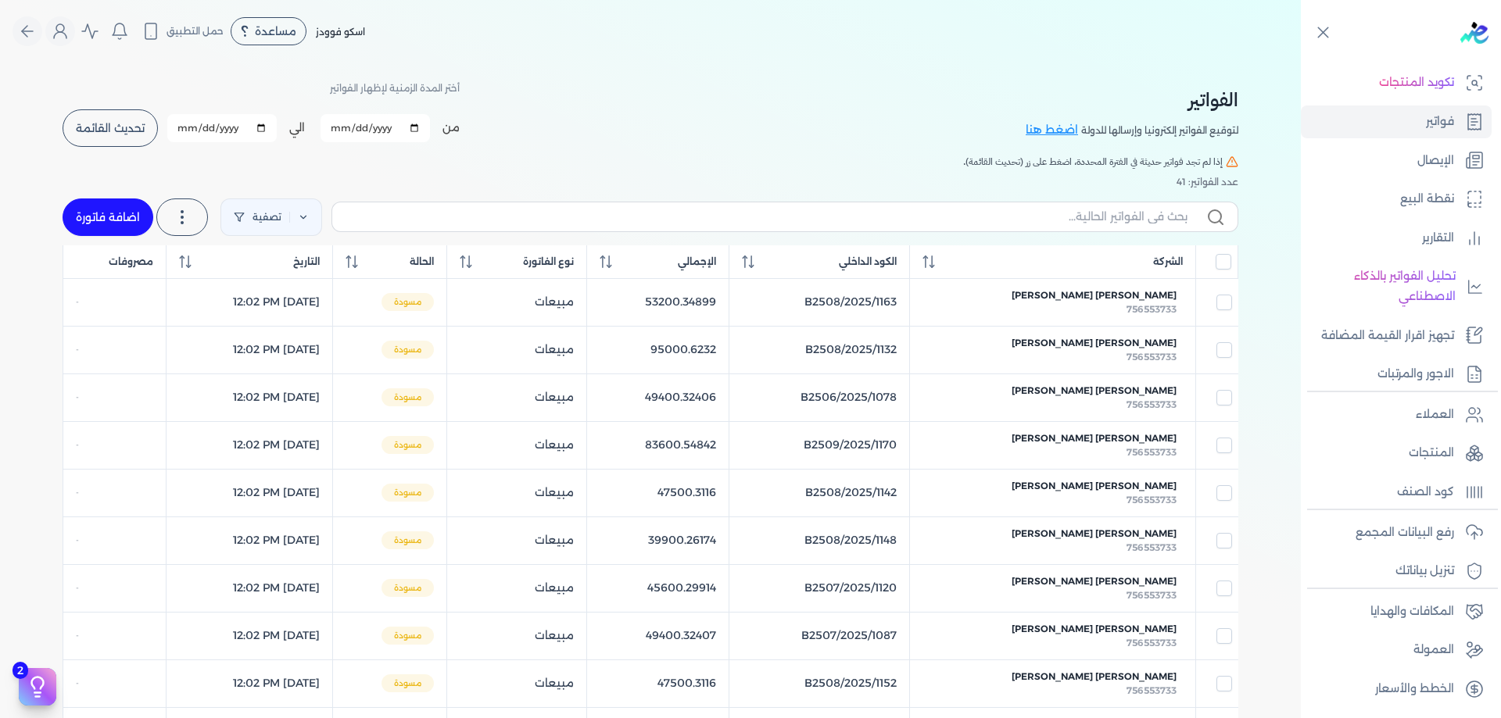
click at [585, 122] on div "الفواتير لتوقيع الفواتير إلكترونيا وإرسالها للدولة اضغط هنا أختر المدة الزمنية …" at bounding box center [650, 113] width 1175 height 70
click at [127, 128] on span "تحديث القائمة" at bounding box center [110, 128] width 69 height 11
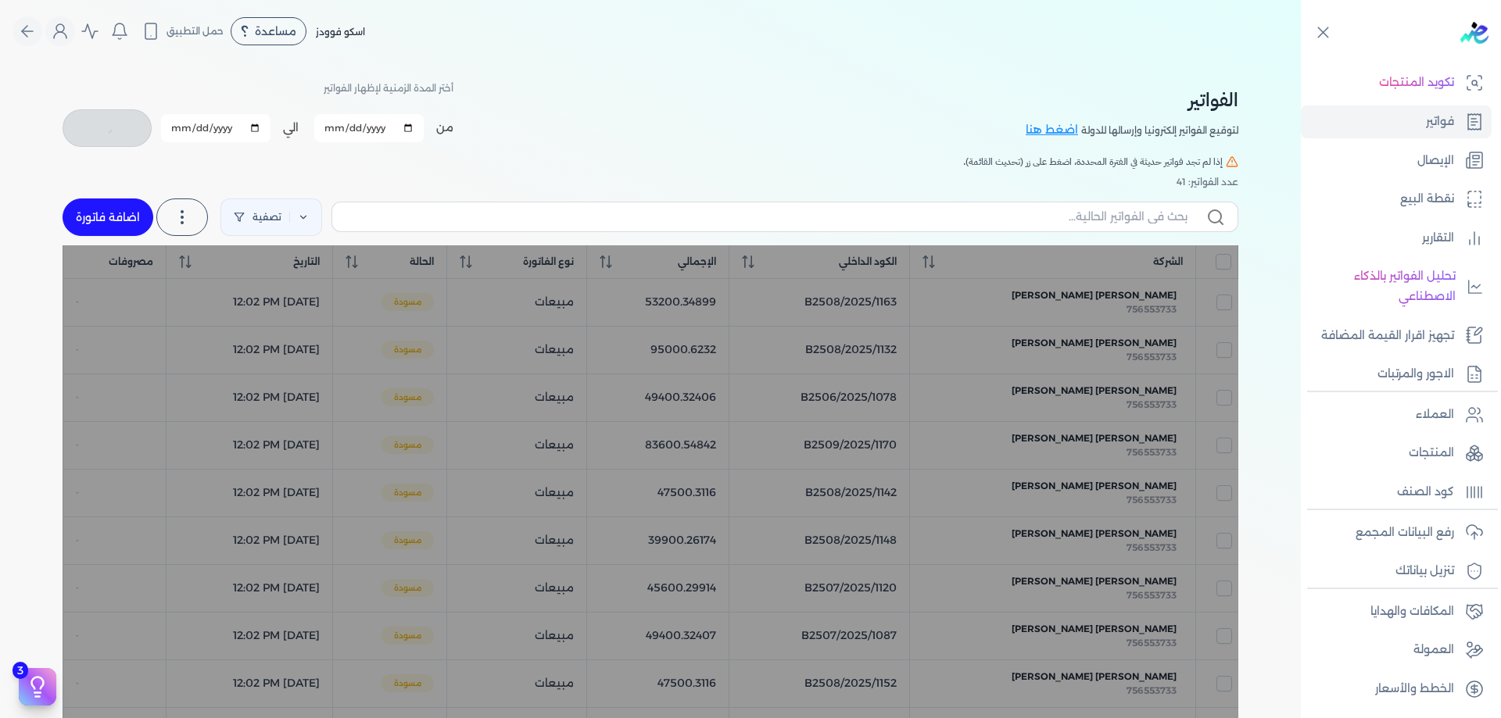
checkbox input "false"
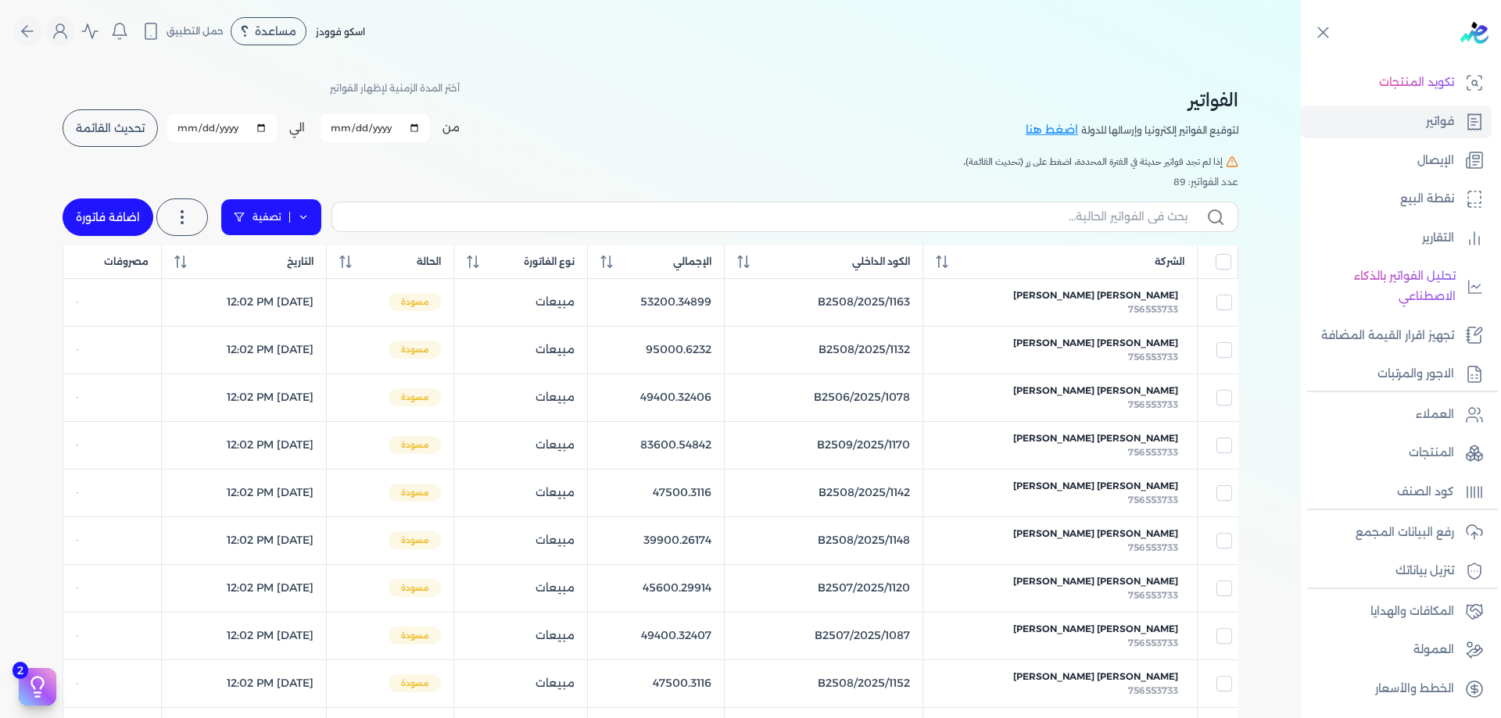
click at [284, 224] on link "تصفية" at bounding box center [271, 218] width 102 height 38
select select "draft"
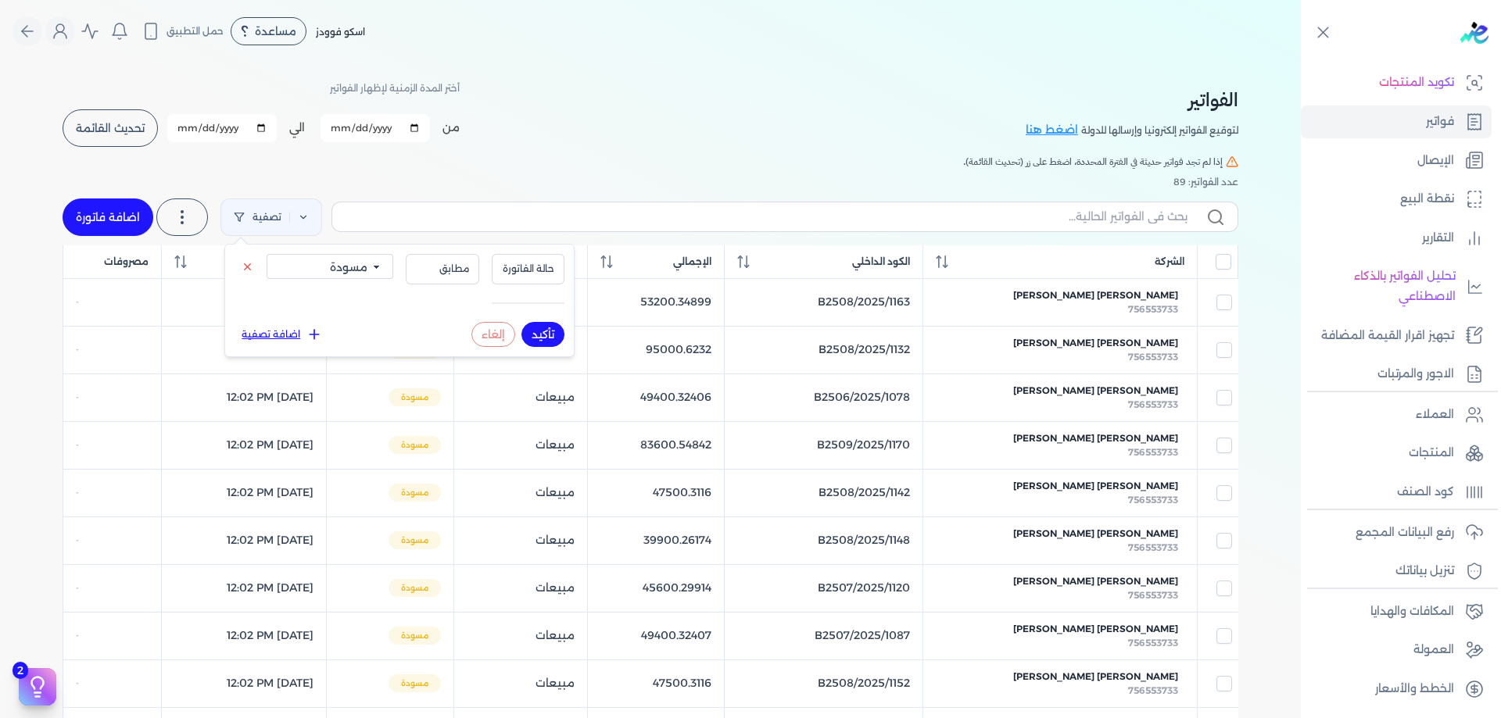
click at [554, 327] on button "تأكيد" at bounding box center [542, 334] width 43 height 25
click at [699, 123] on div "الفواتير لتوقيع الفواتير إلكترونيا وإرسالها للدولة اضغط هنا أختر المدة الزمنية …" at bounding box center [650, 113] width 1175 height 70
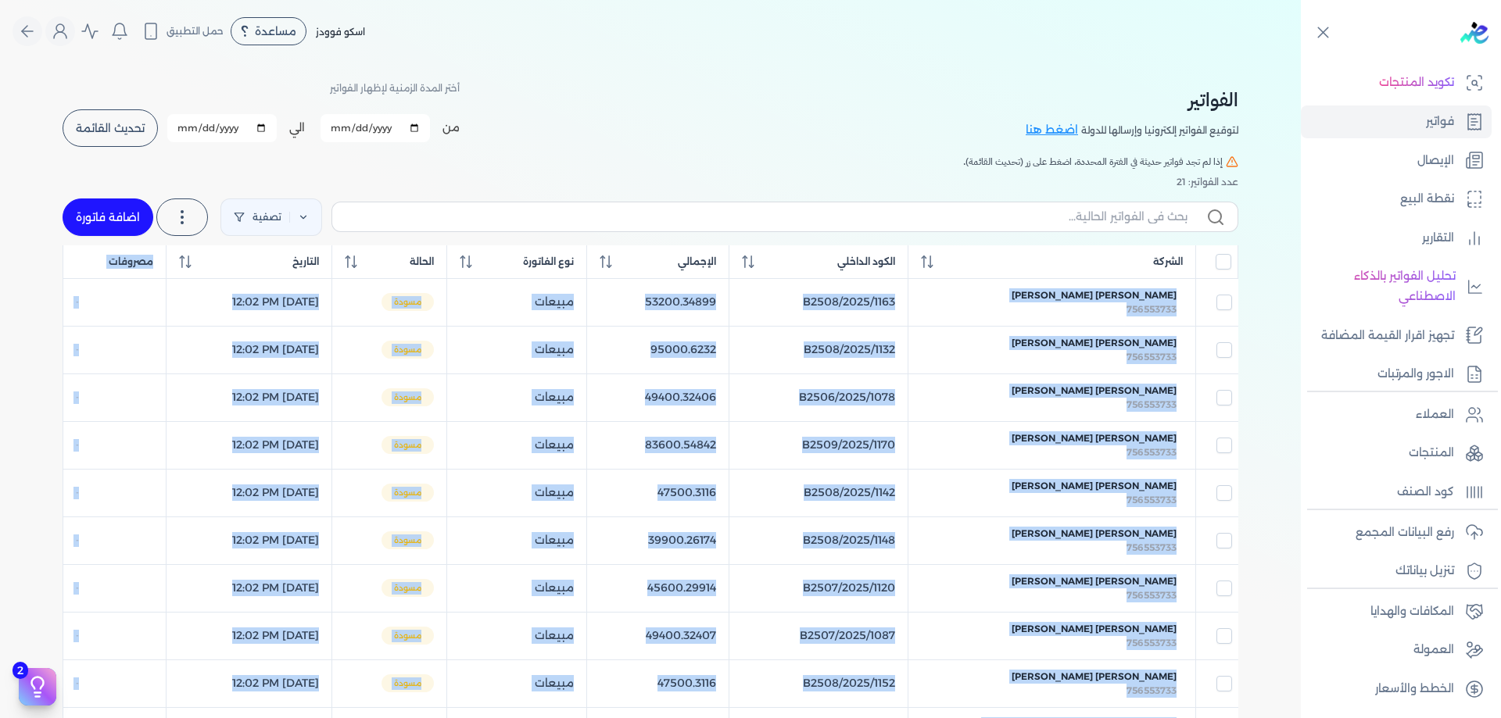
drag, startPoint x: 249, startPoint y: 452, endPoint x: 1228, endPoint y: 275, distance: 994.3
copy div "مصروفات عبد الخالق محمد عبدالخالق 756553733 B2508/2025/1163 53200.34899 مبيعات …"
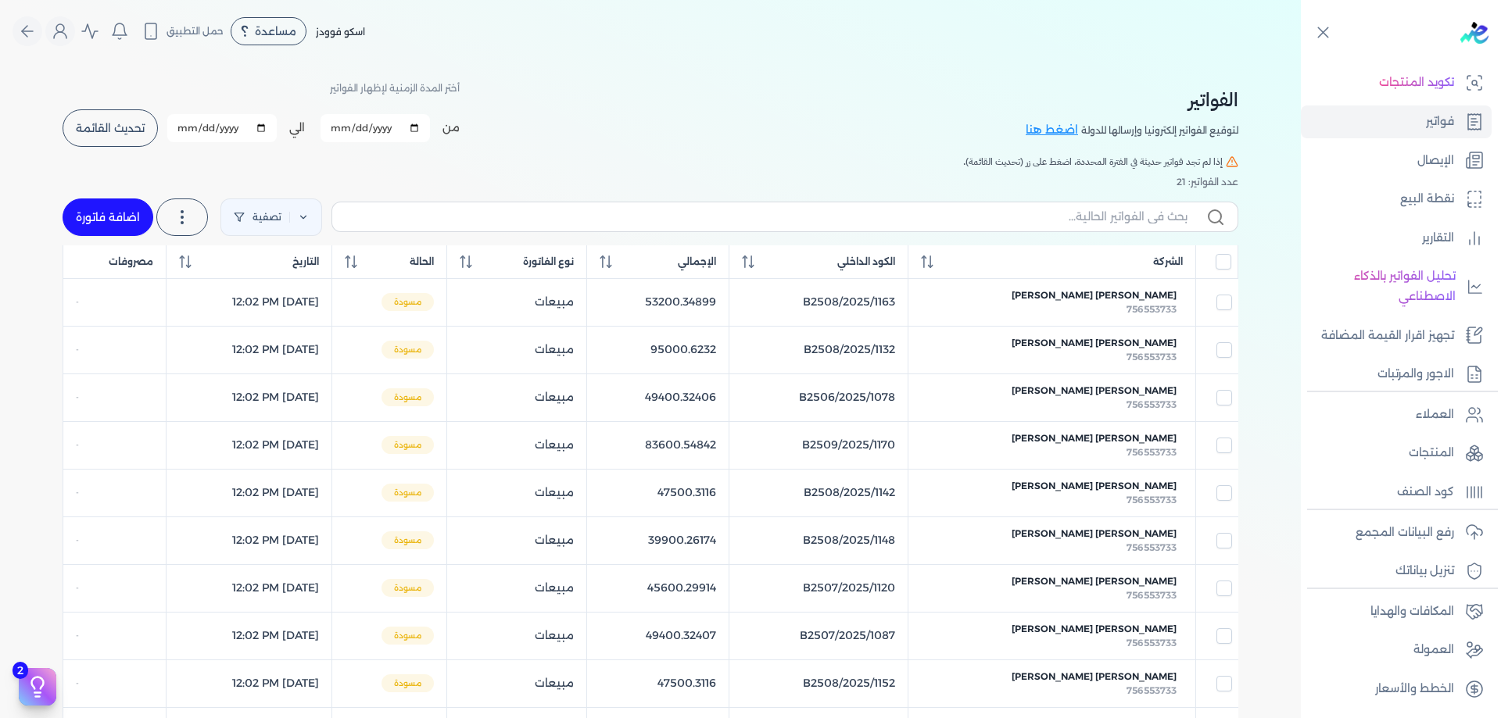
click at [829, 138] on div "الفواتير لتوقيع الفواتير إلكترونيا وإرسالها للدولة اضغط هنا أختر المدة الزمنية …" at bounding box center [650, 113] width 1175 height 70
click at [136, 133] on span "تحديث القائمة" at bounding box center [110, 128] width 69 height 11
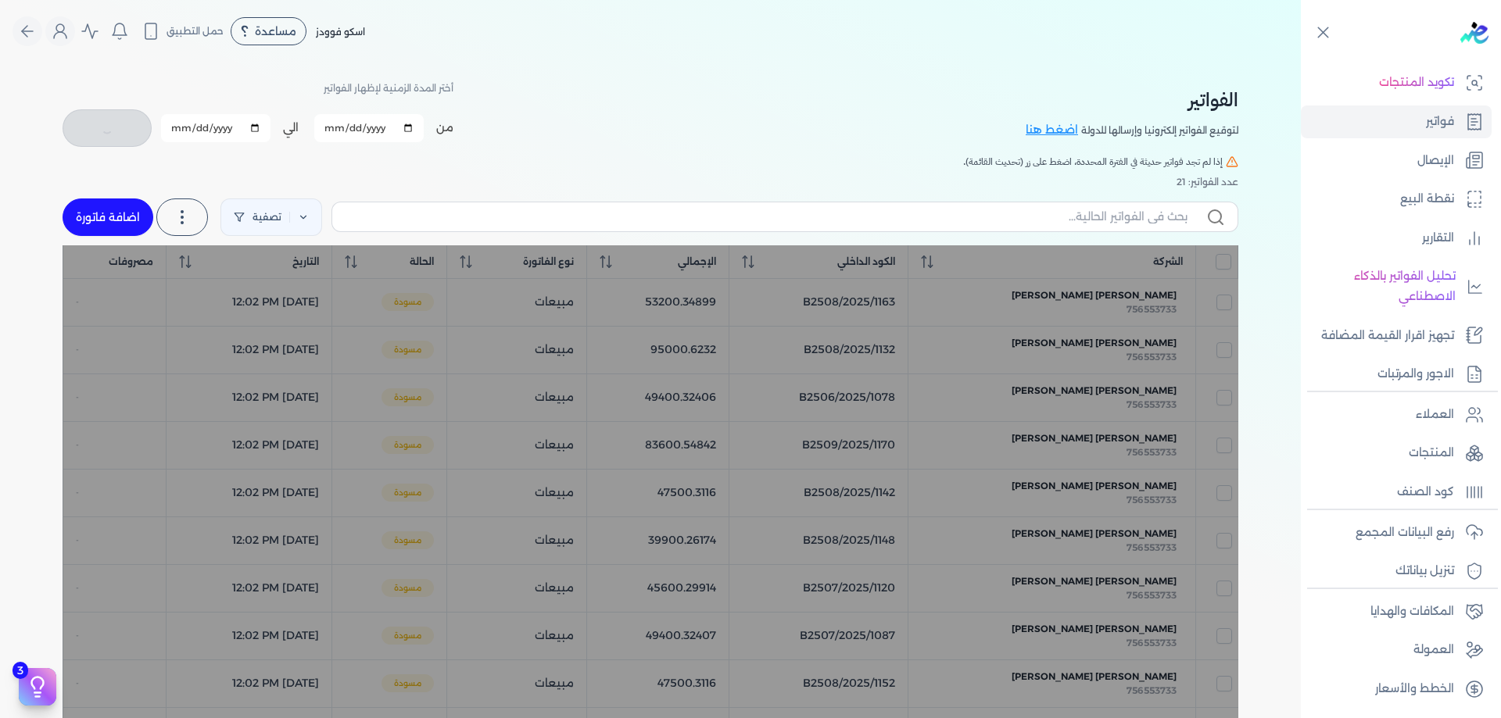
checkbox input "false"
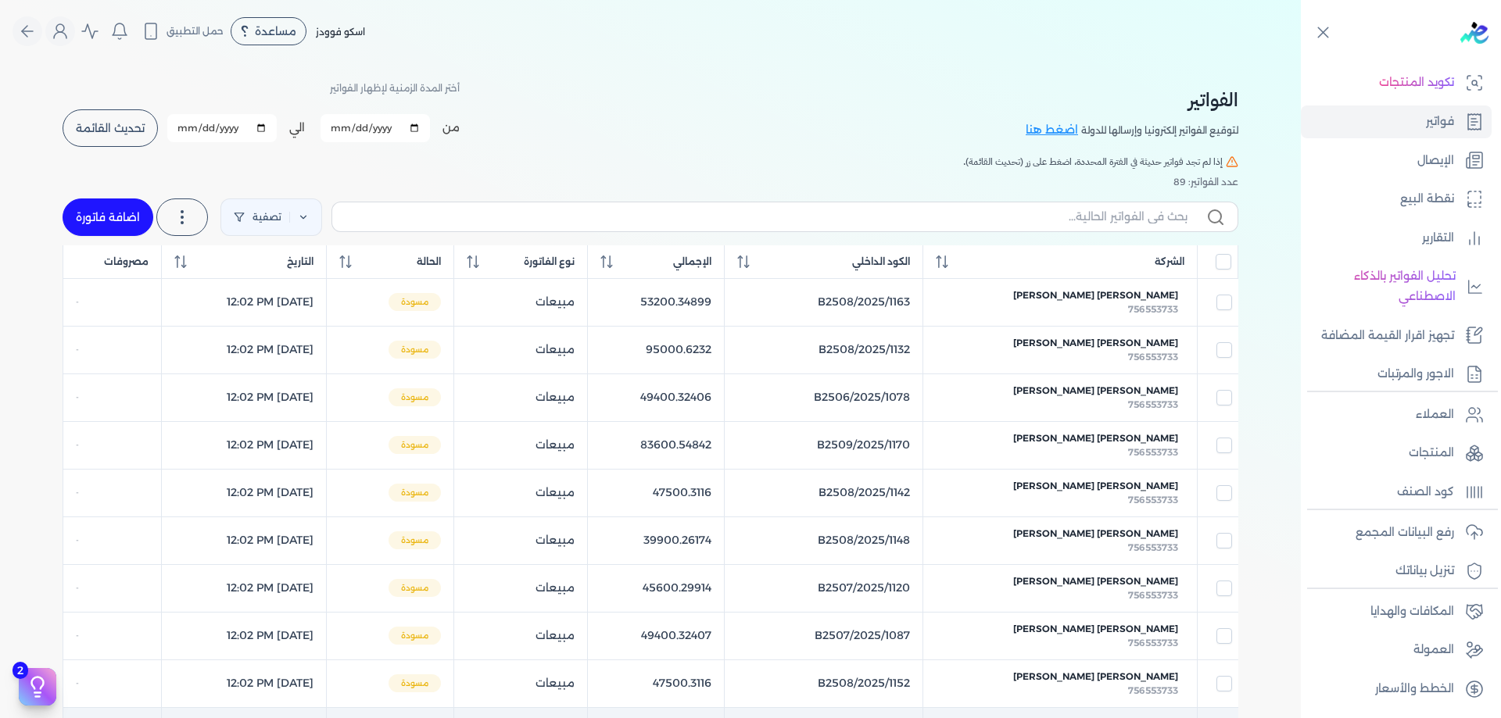
click at [207, 708] on td "[DATE] 12:02 PM" at bounding box center [244, 731] width 165 height 48
checkbox input "false"
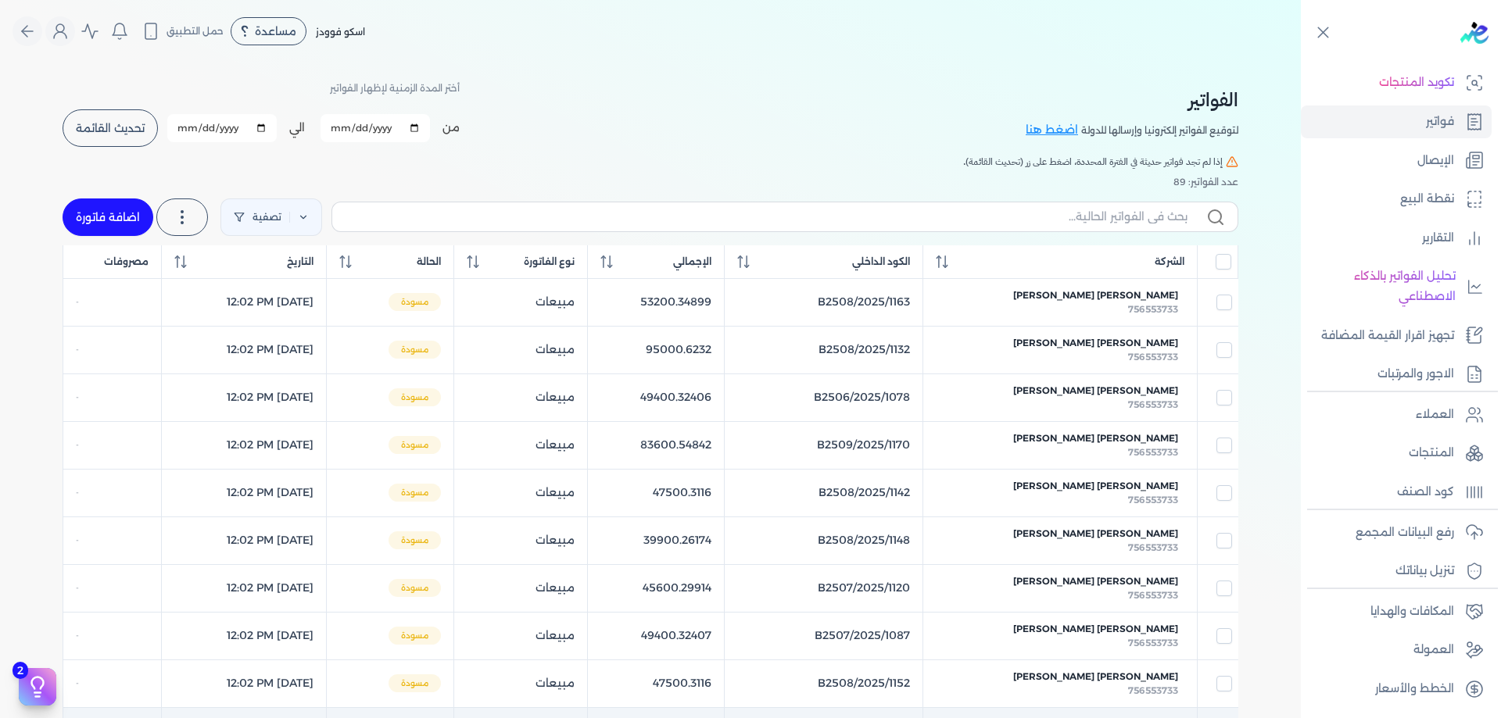
checkbox input "false"
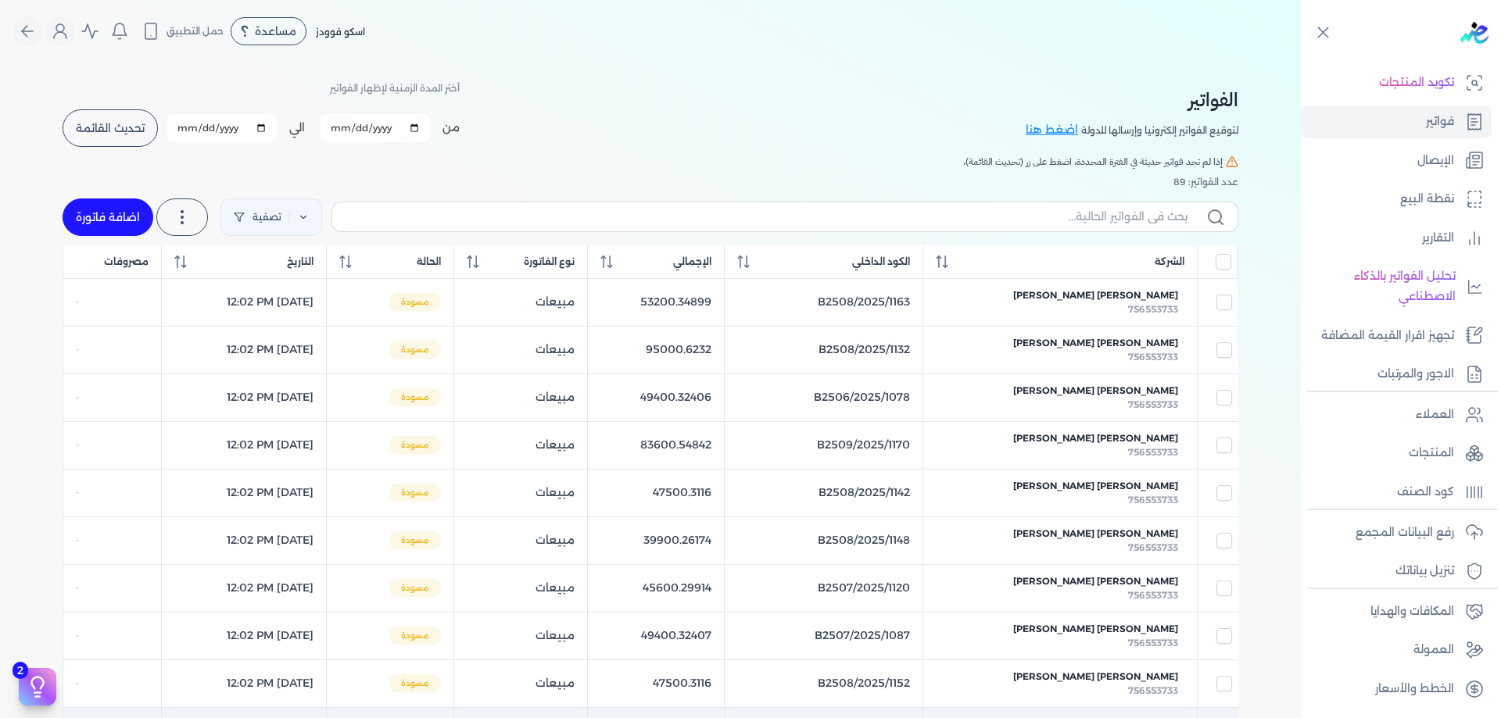
checkbox input "true"
checkbox input "false"
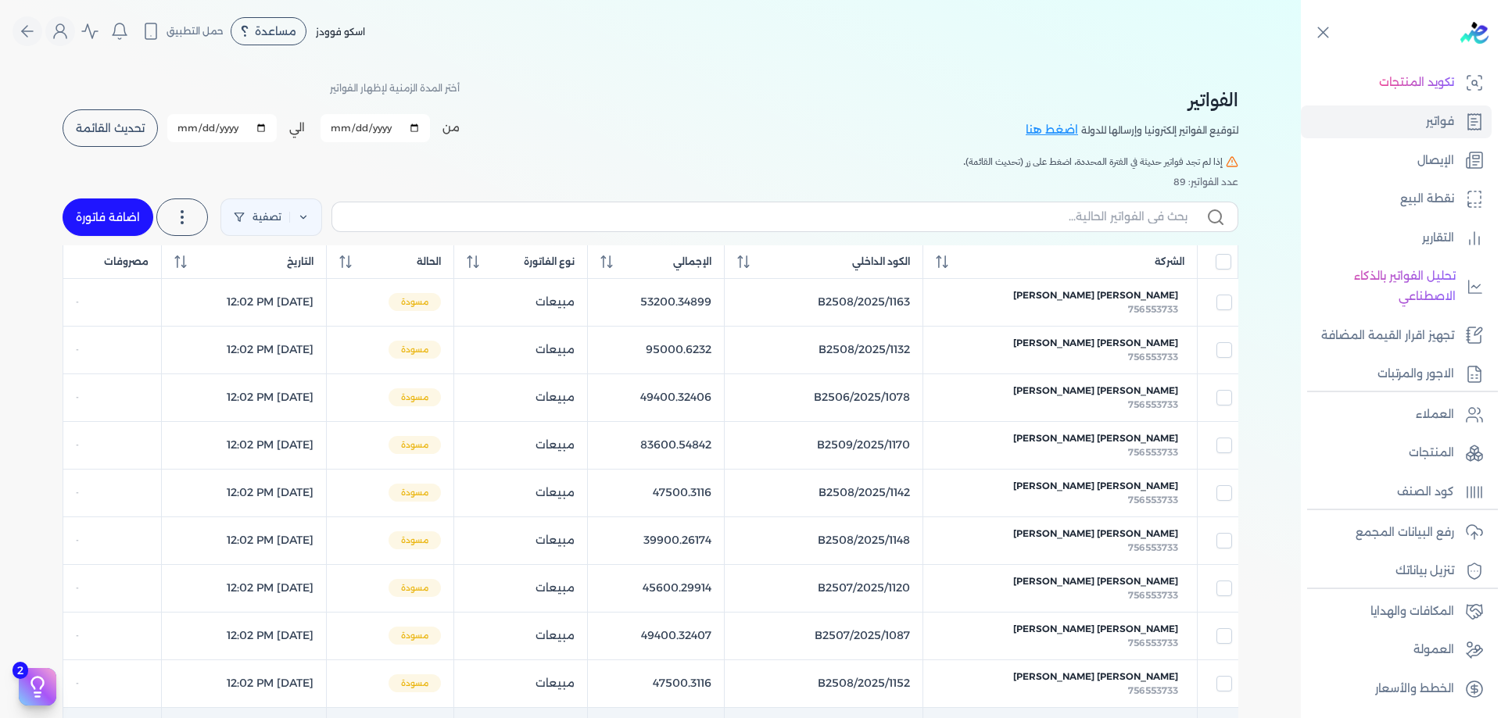
checkbox input "false"
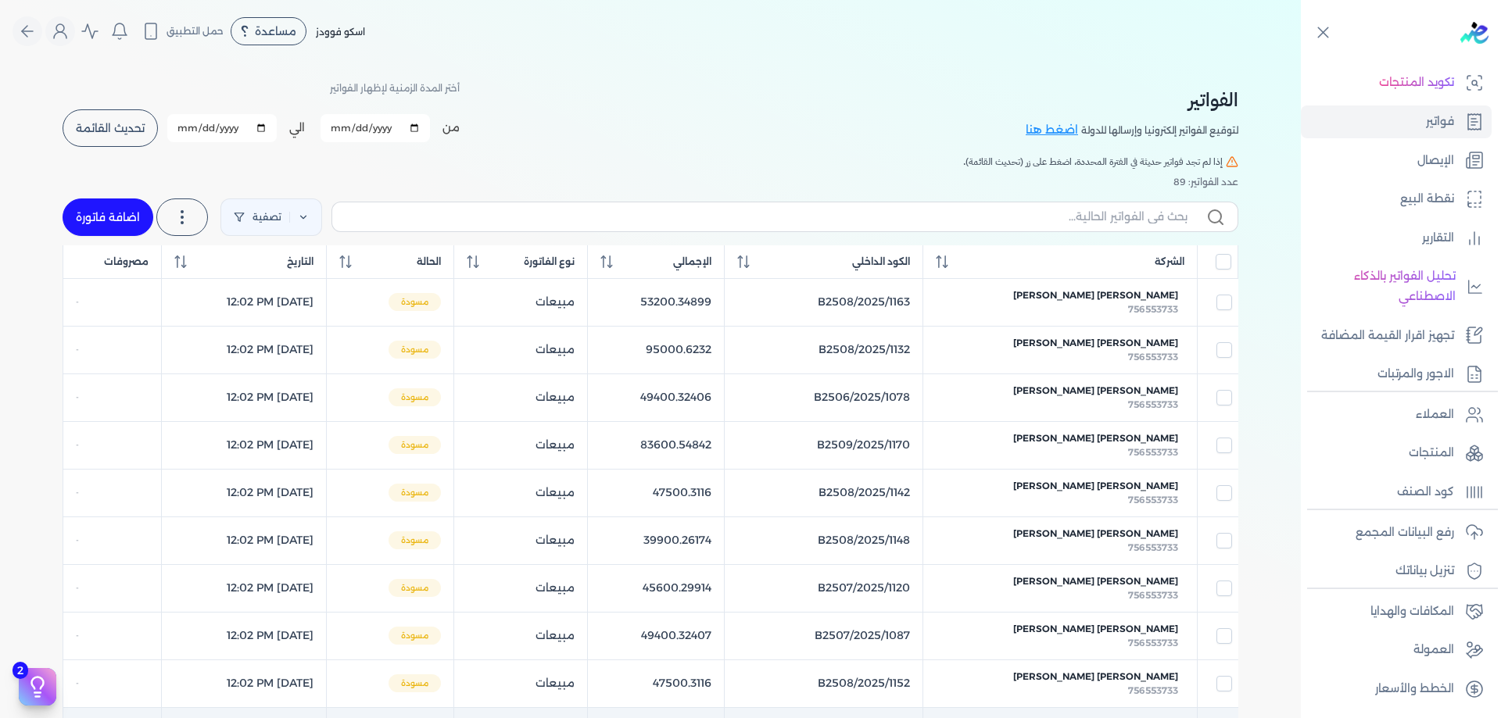
checkbox input "false"
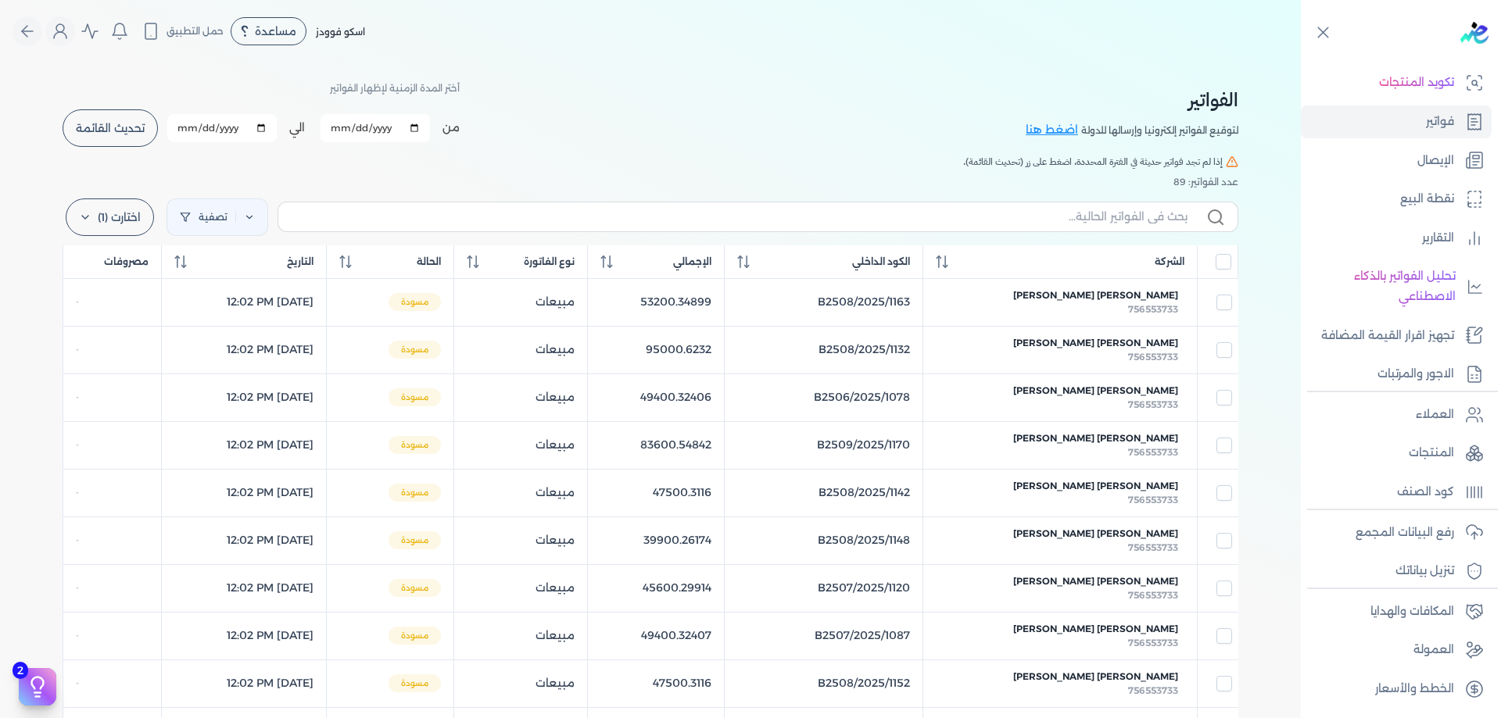
click at [1415, 131] on link "فواتير" at bounding box center [1395, 122] width 191 height 33
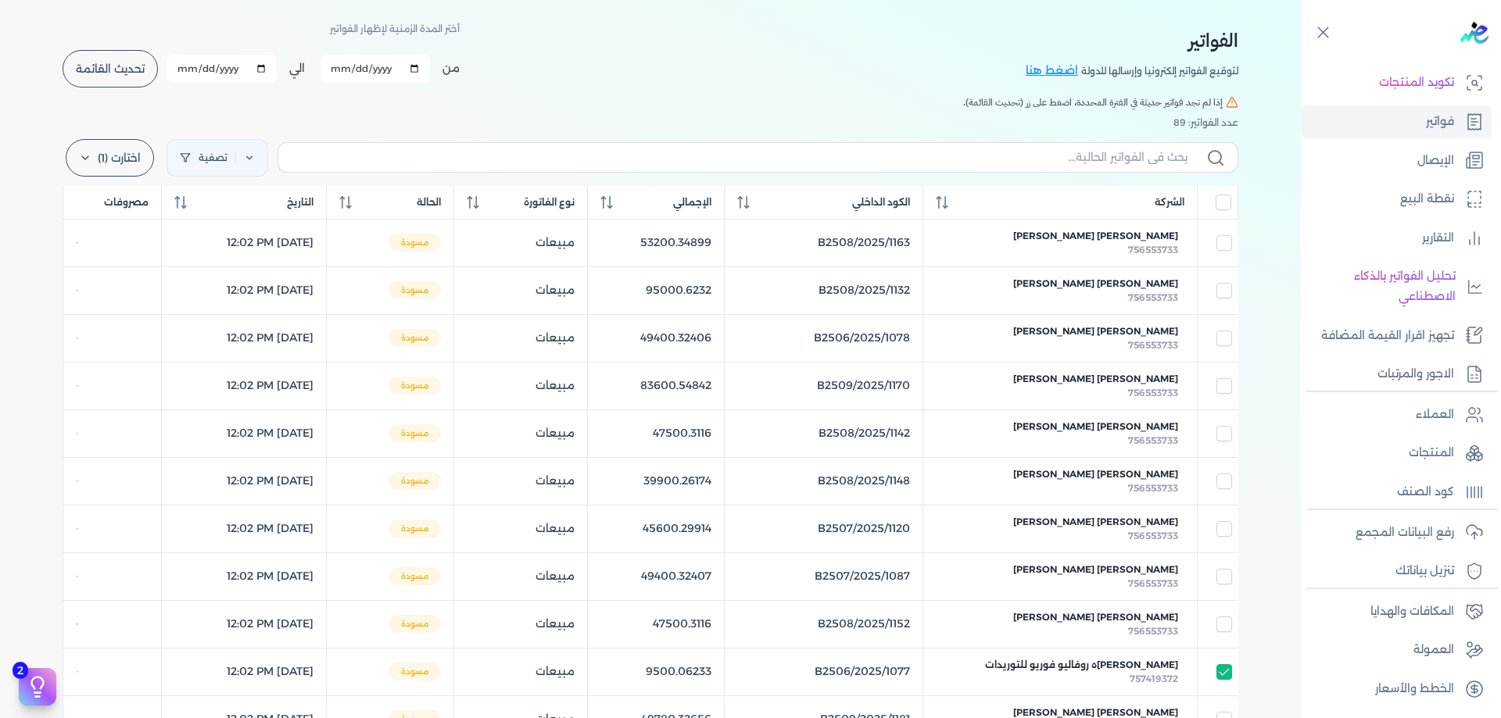
scroll to position [131, 0]
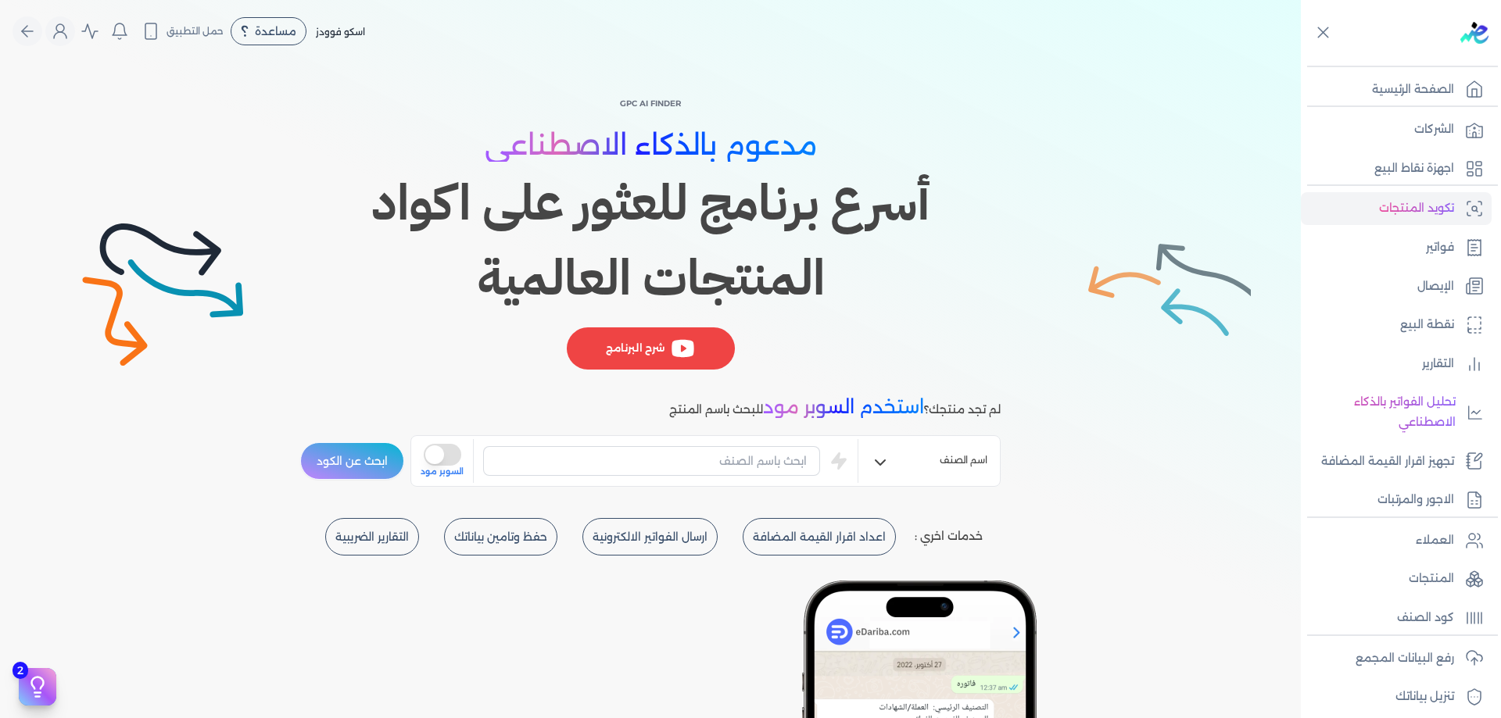
click at [1136, 253] on div "GPC AI Finder مدعوم بالذكاء الاصطناعي أسرع برنامج للعثور على اكواد المنتجات الع…" at bounding box center [650, 291] width 1300 height 456
click at [1250, 284] on div "GPC AI Finder مدعوم بالذكاء الاصطناعي أسرع برنامج للعثور على اكواد المنتجات الع…" at bounding box center [650, 291] width 1300 height 456
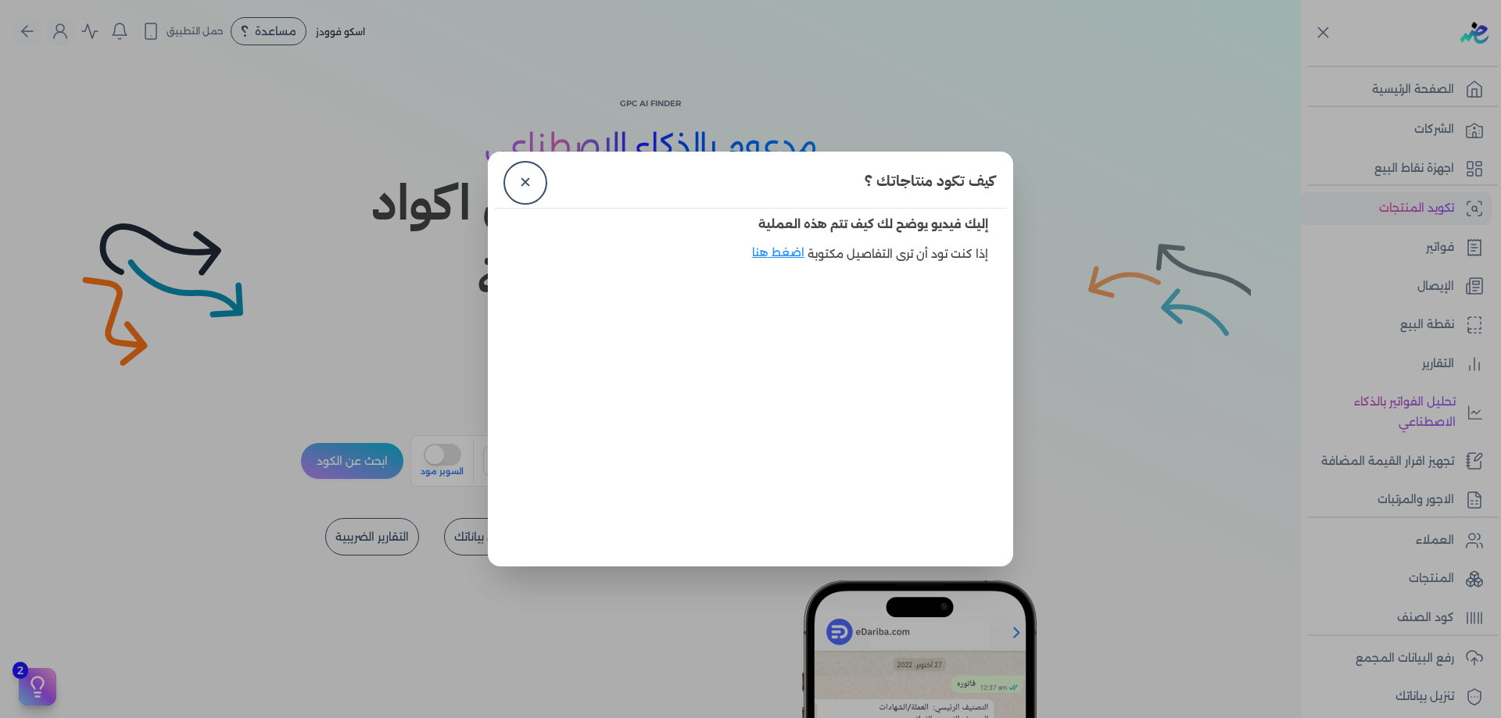
click at [474, 187] on dialog "كيف تكود منتاجاتك ؟ ✕ إليك فيديو يوضح لك كيف تتم هذه العملية إذا كنت تود أن ترى…" at bounding box center [750, 359] width 1501 height 718
click at [518, 181] on link "✕" at bounding box center [525, 183] width 38 height 38
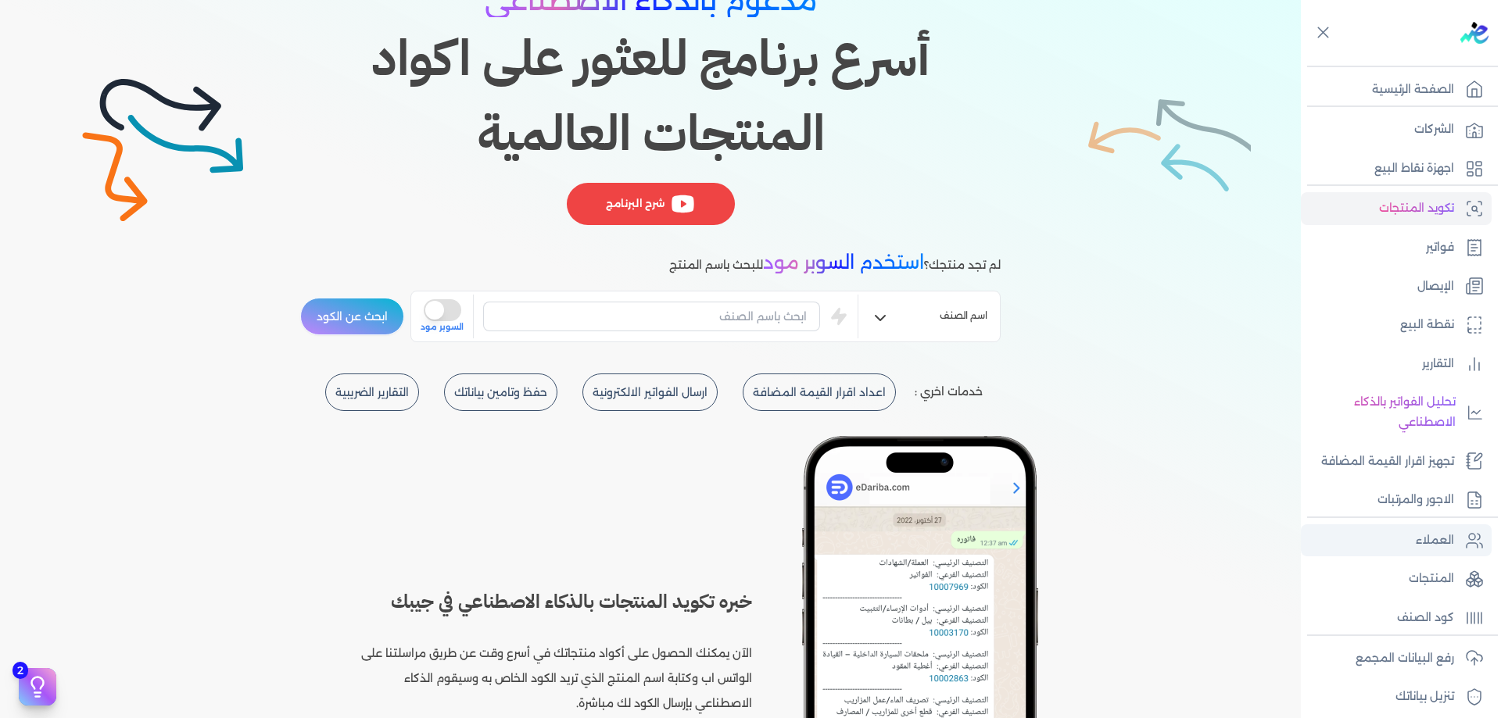
scroll to position [156, 0]
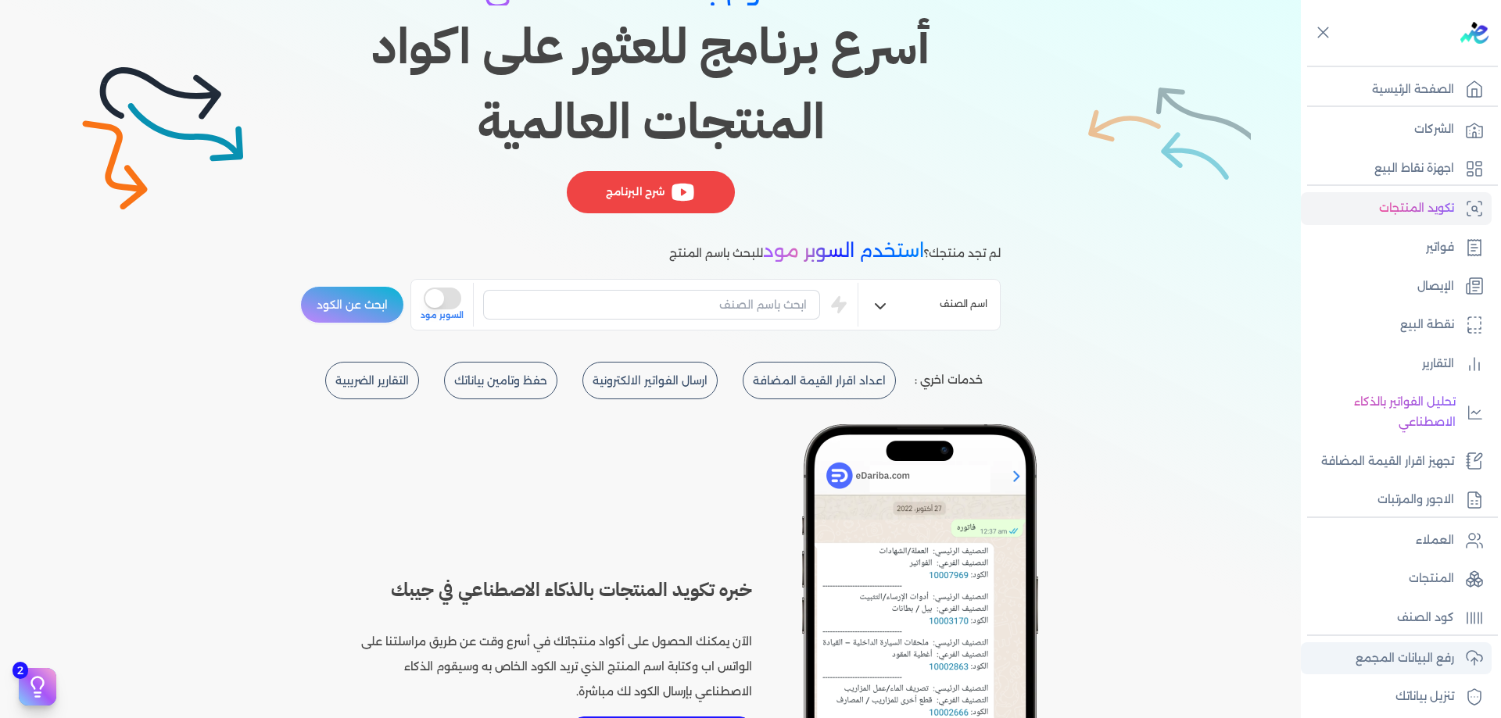
click at [1443, 655] on p "رفع البيانات المجمع" at bounding box center [1404, 659] width 98 height 20
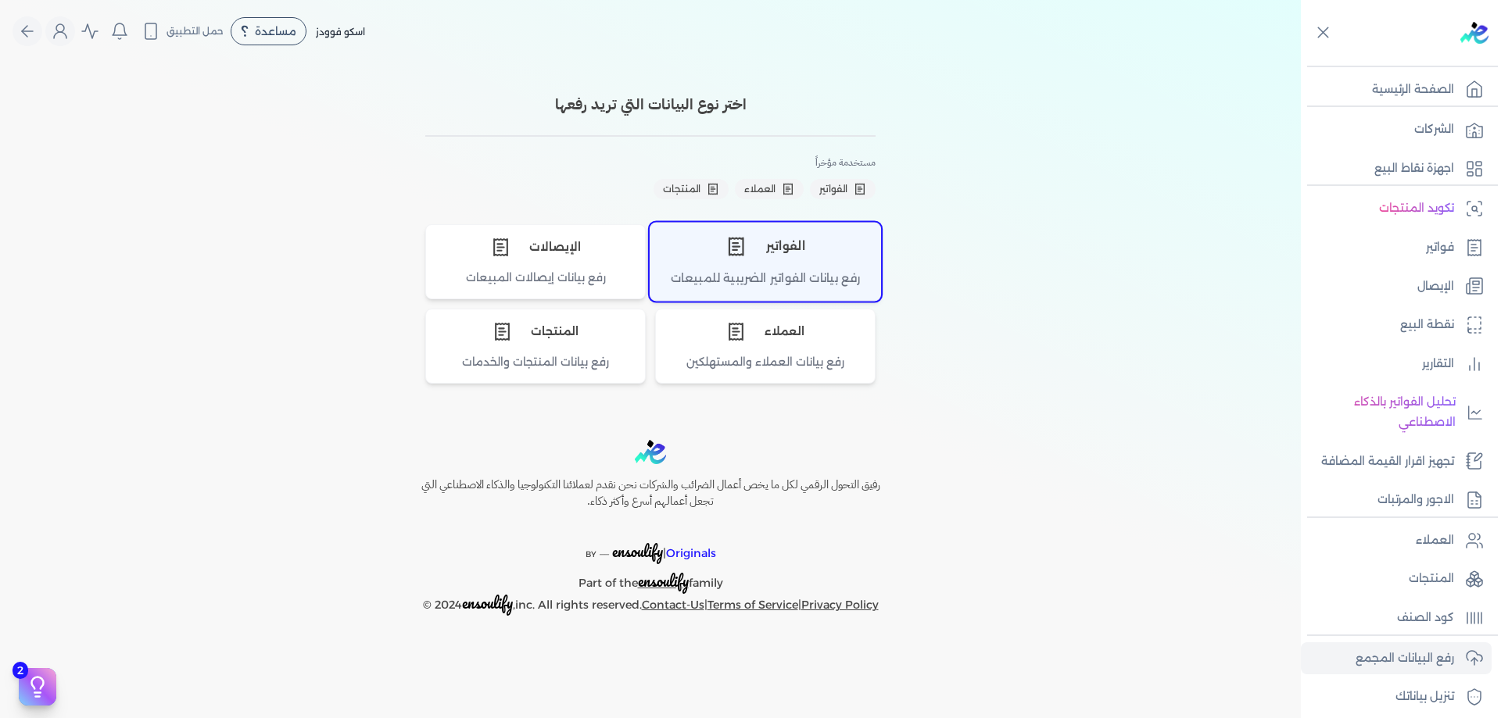
click at [784, 246] on div "الفواتير" at bounding box center [765, 246] width 230 height 47
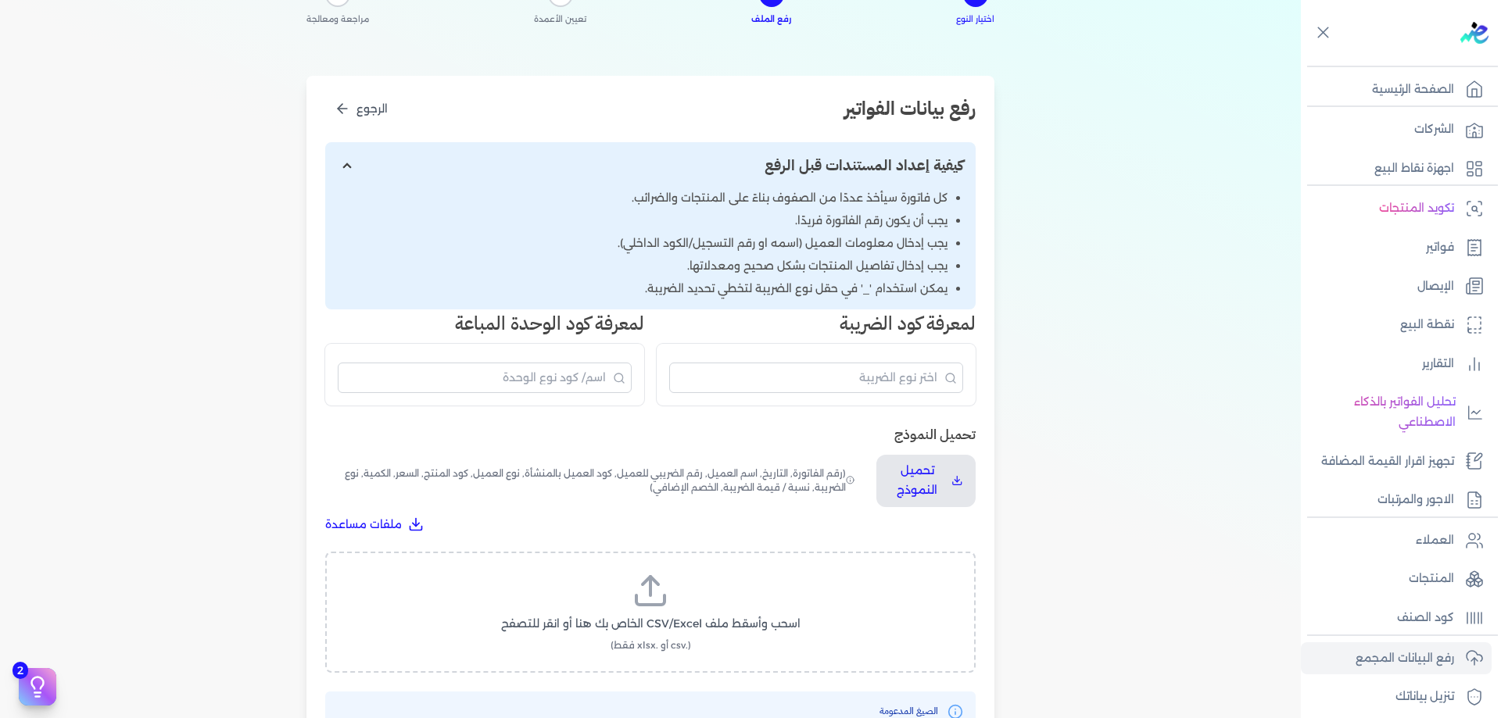
scroll to position [182, 0]
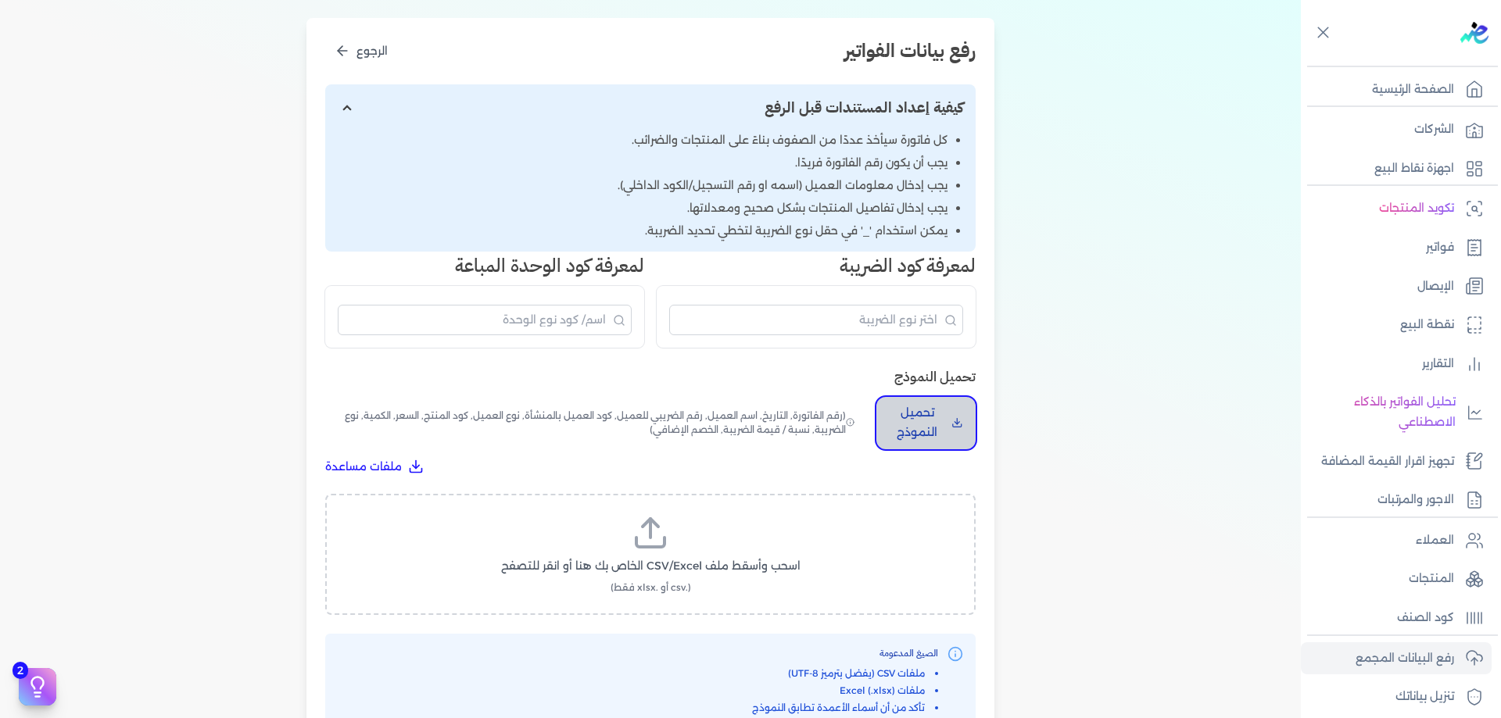
click at [924, 417] on p "تحميل النموذج" at bounding box center [917, 423] width 56 height 40
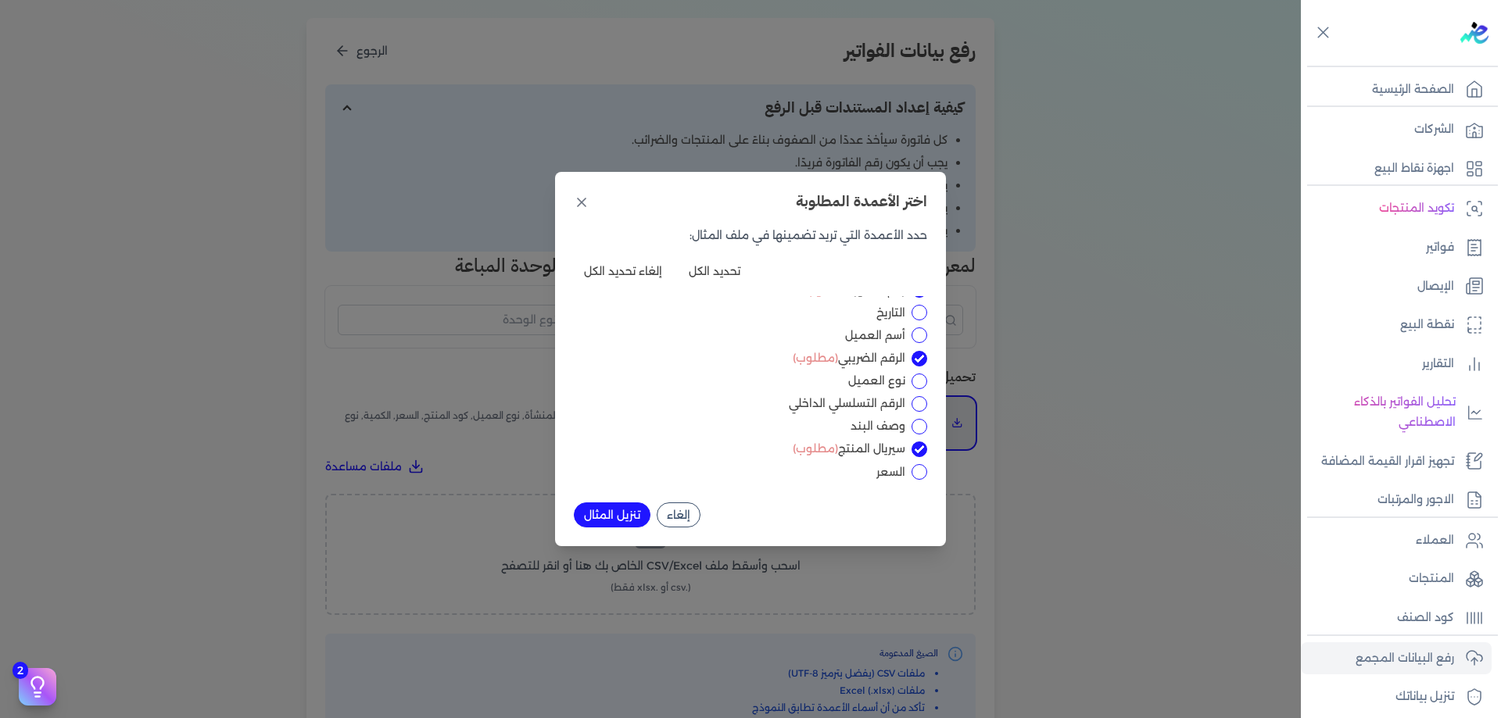
scroll to position [0, 0]
click at [1145, 717] on div "اختر الأعمدة المطلوبة حدد الأعمدة التي تريد تضمينها في ملف المثال: تحديد الكل إ…" at bounding box center [750, 359] width 1501 height 718
click at [591, 203] on div "اختر الأعمدة المطلوبة" at bounding box center [750, 202] width 353 height 23
click at [584, 207] on icon at bounding box center [582, 203] width 16 height 16
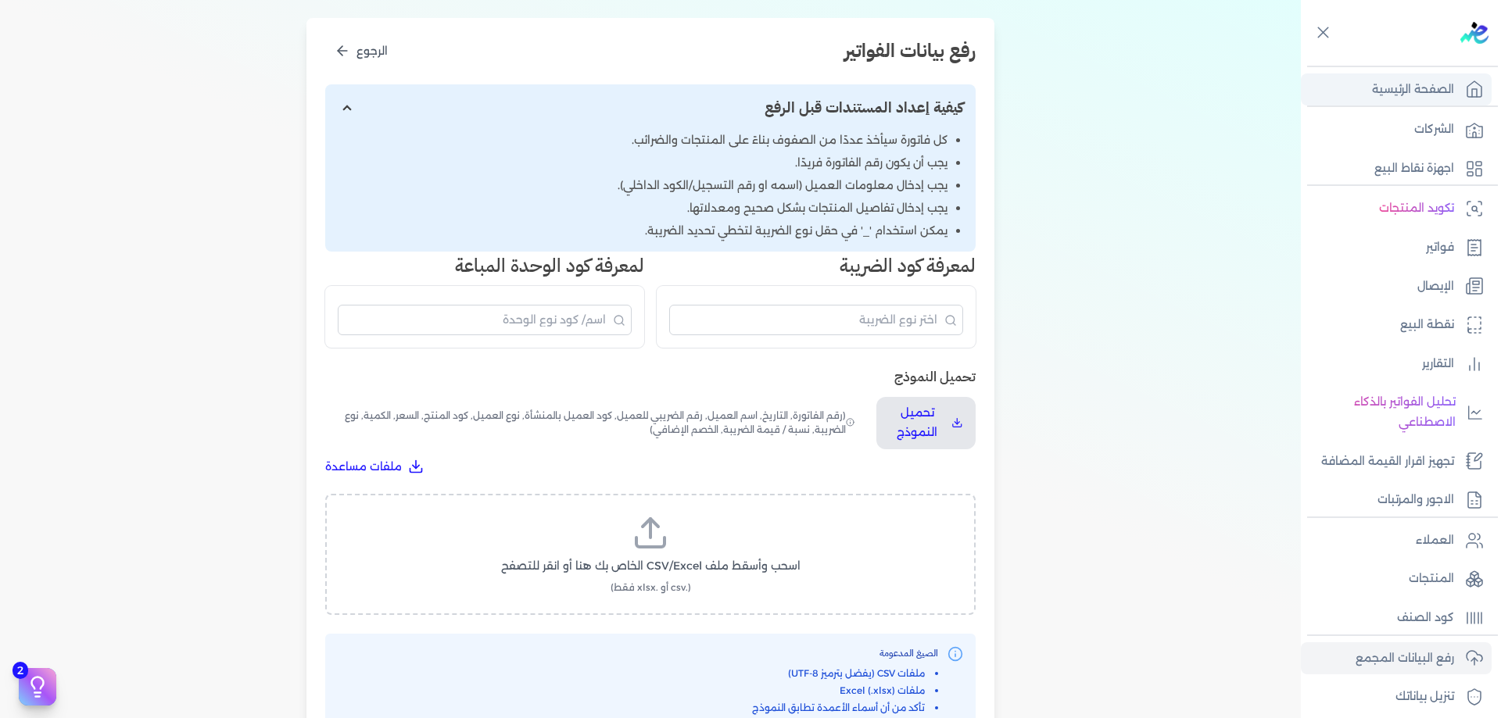
click at [1478, 102] on link "الصفحة الرئيسية" at bounding box center [1395, 89] width 191 height 33
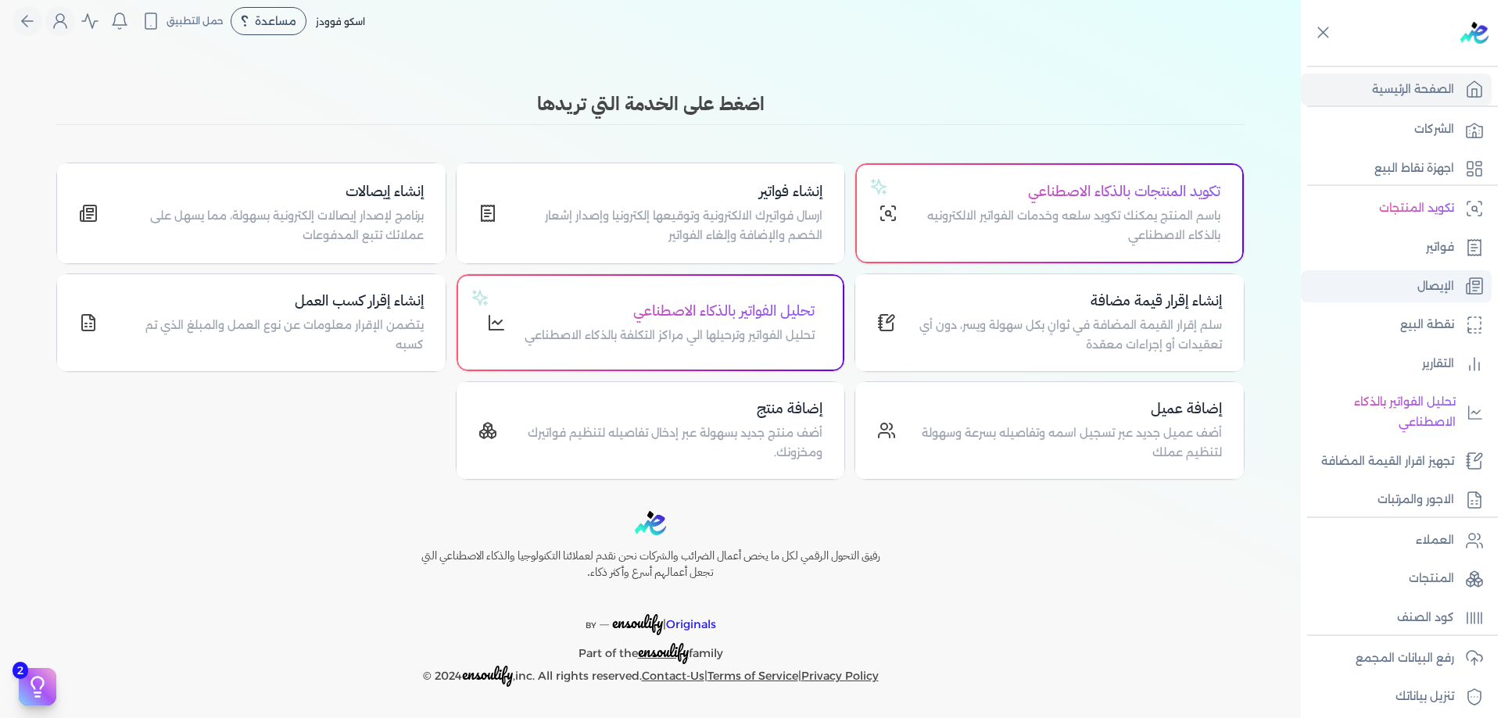
scroll to position [10, 0]
click at [1450, 261] on link "فواتير" at bounding box center [1395, 247] width 191 height 33
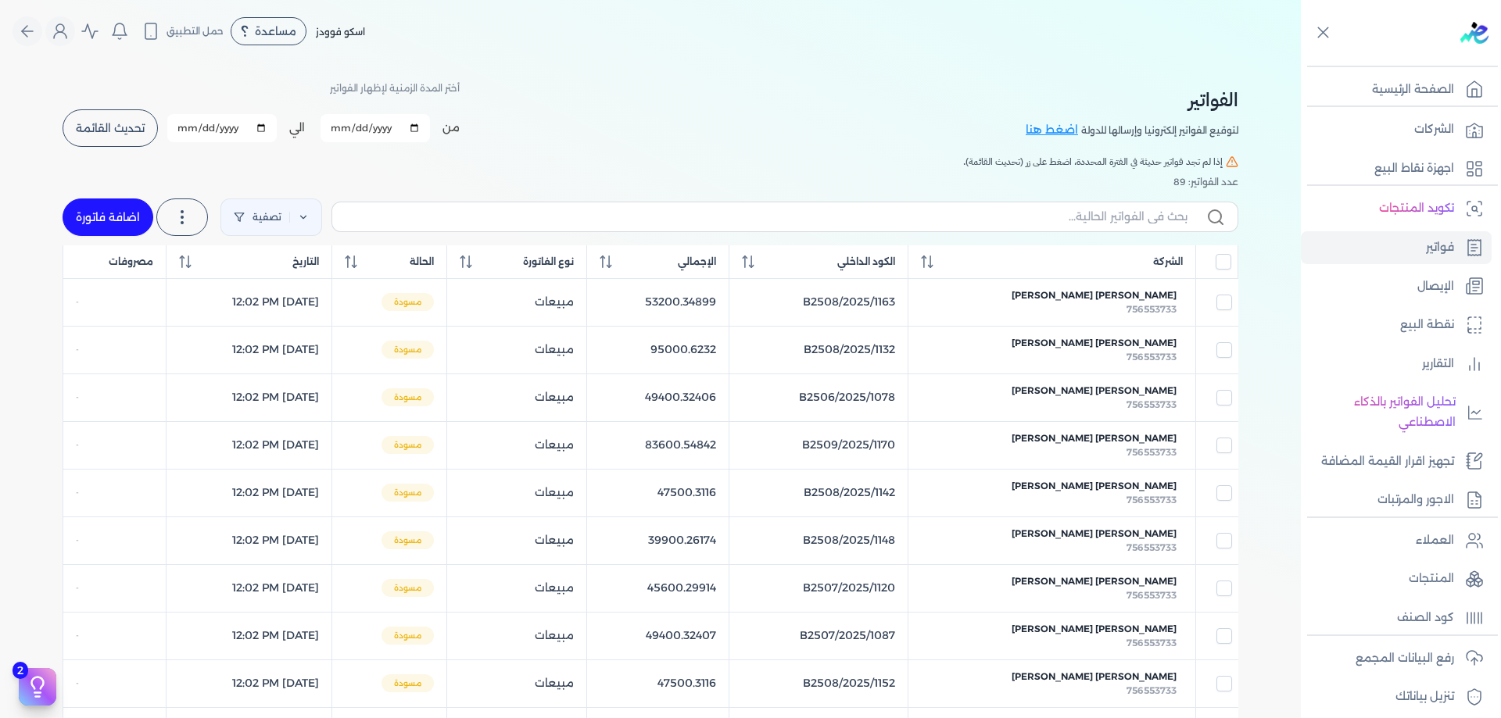
click at [592, 102] on div "الفواتير لتوقيع الفواتير إلكترونيا وإرسالها للدولة اضغط هنا أختر المدة الزمنية …" at bounding box center [650, 113] width 1175 height 70
click at [132, 132] on span "تحديث القائمة" at bounding box center [110, 128] width 69 height 11
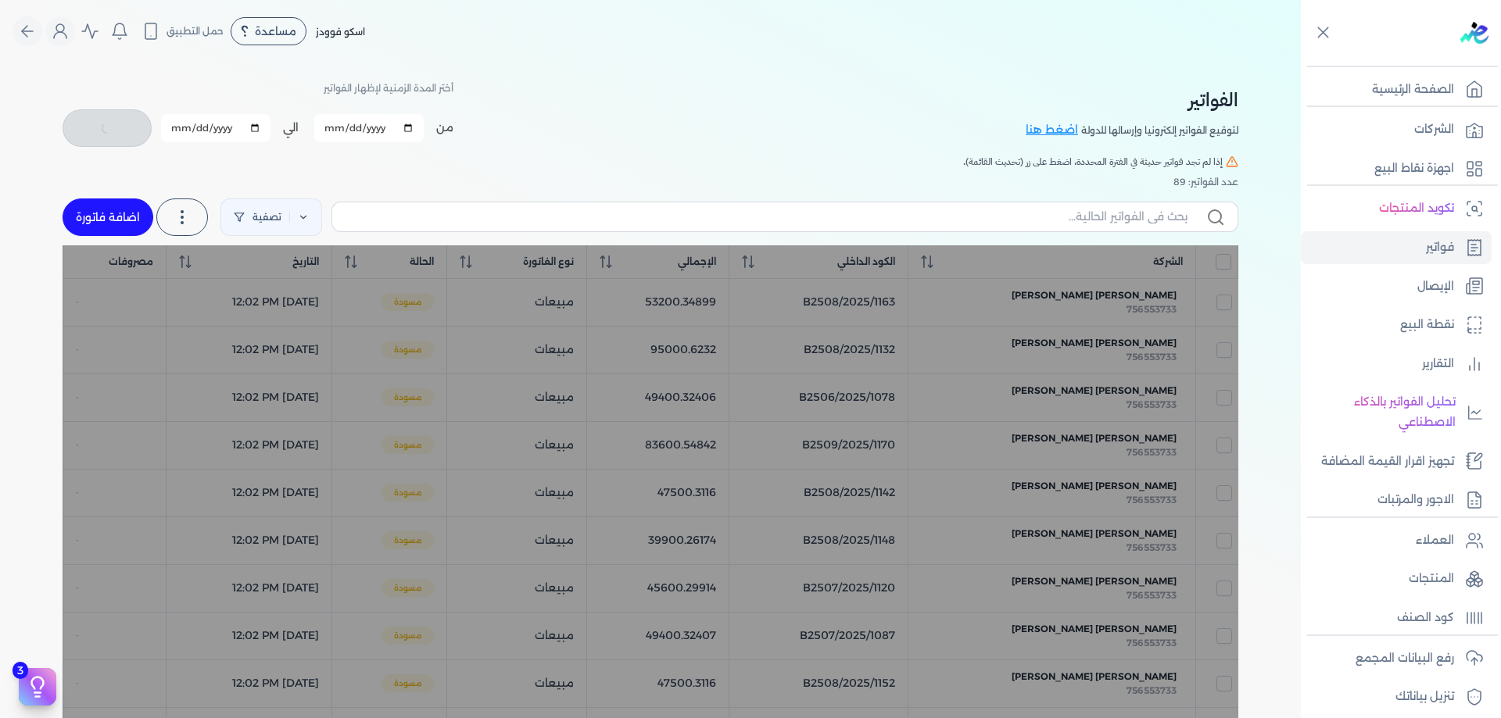
checkbox input "false"
